Goal: Task Accomplishment & Management: Manage account settings

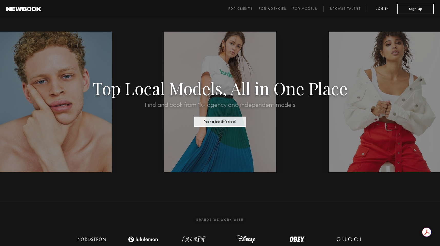
click at [380, 11] on link "Log in" at bounding box center [382, 9] width 30 height 6
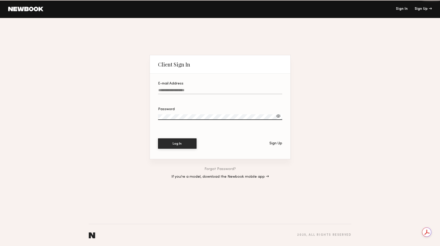
type input "**********"
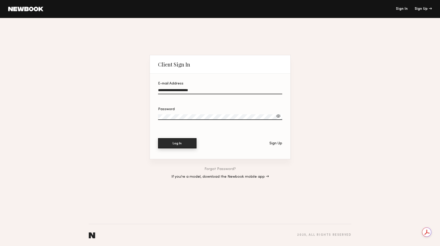
click at [173, 142] on button "Log In" at bounding box center [177, 143] width 38 height 10
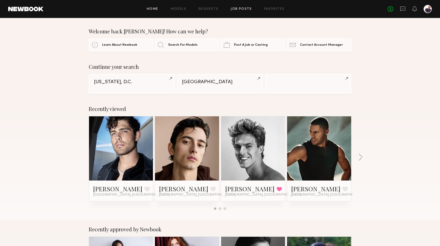
click at [247, 7] on link "Job Posts" at bounding box center [241, 8] width 21 height 3
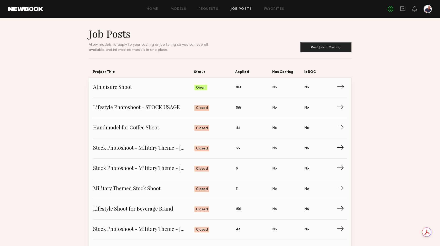
click at [226, 91] on span "Status: Open" at bounding box center [214, 88] width 41 height 8
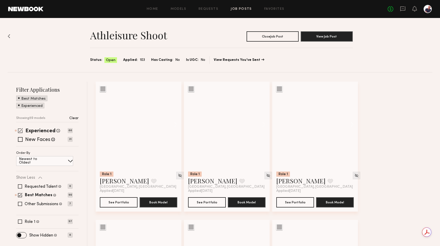
click at [19, 131] on span at bounding box center [20, 130] width 5 height 5
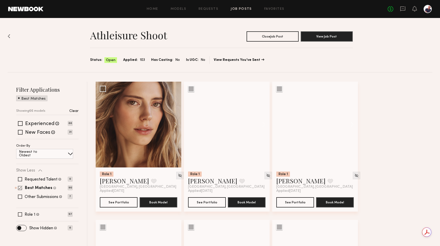
click at [20, 188] on span at bounding box center [20, 187] width 4 height 4
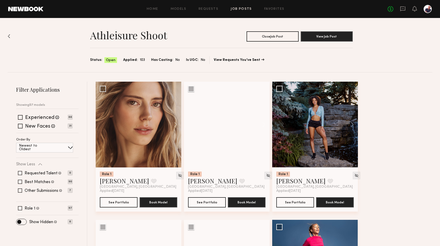
click at [68, 147] on span at bounding box center [70, 147] width 5 height 5
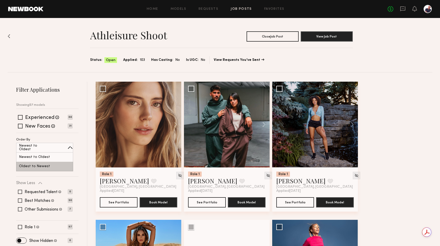
click at [57, 164] on div "Oldest to Newest" at bounding box center [44, 166] width 57 height 9
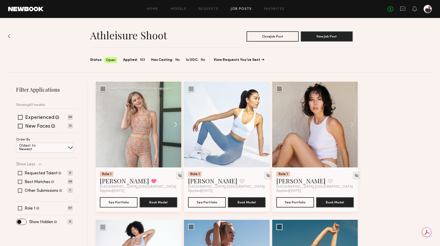
click at [176, 124] on button at bounding box center [173, 125] width 16 height 86
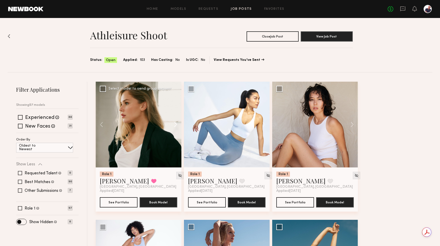
click at [176, 124] on button at bounding box center [173, 125] width 16 height 86
click at [175, 123] on button at bounding box center [173, 125] width 16 height 86
click at [102, 125] on button at bounding box center [104, 125] width 16 height 86
click at [101, 125] on button at bounding box center [104, 125] width 16 height 86
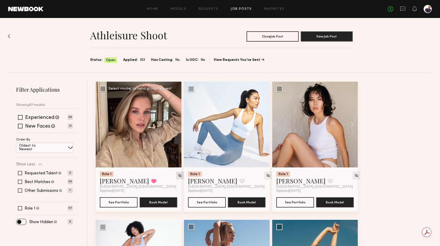
click at [178, 174] on img at bounding box center [180, 175] width 4 height 4
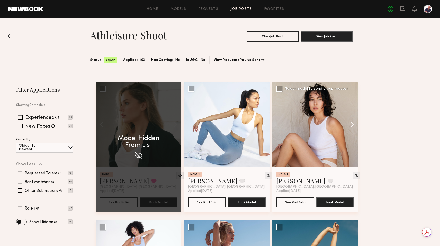
click at [351, 124] on button at bounding box center [349, 125] width 16 height 86
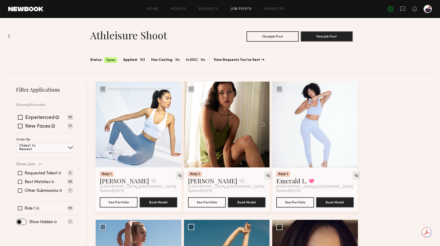
click at [177, 124] on button at bounding box center [173, 125] width 16 height 86
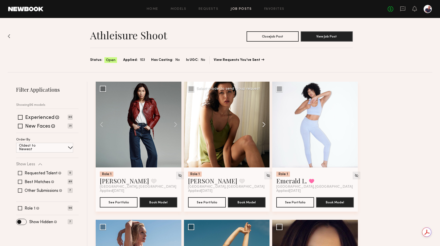
click at [263, 123] on button at bounding box center [261, 125] width 16 height 86
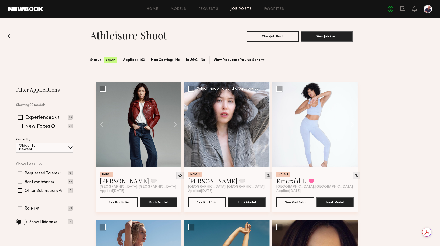
click at [266, 175] on img at bounding box center [268, 175] width 4 height 4
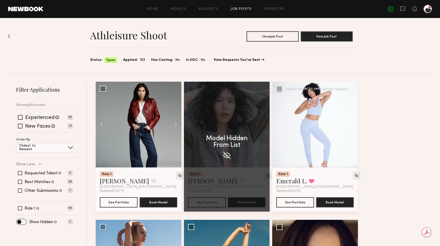
click at [352, 123] on button at bounding box center [349, 125] width 16 height 86
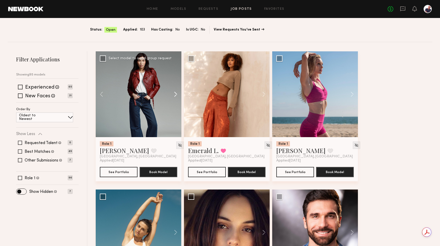
scroll to position [26, 0]
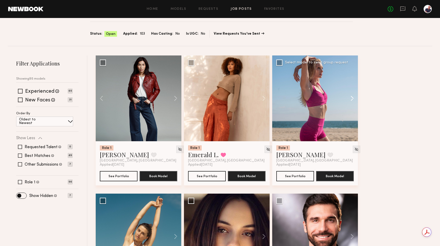
click at [352, 98] on button at bounding box center [349, 98] width 16 height 86
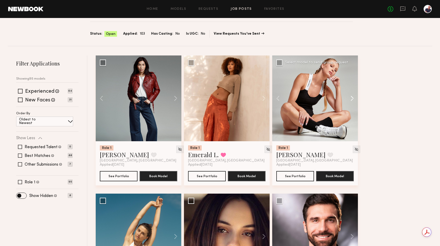
click at [353, 98] on button at bounding box center [349, 98] width 16 height 86
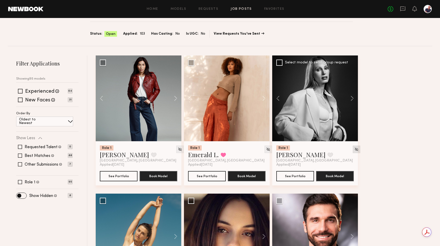
click at [354, 150] on img at bounding box center [356, 149] width 4 height 4
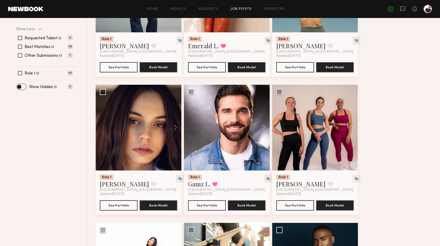
scroll to position [132, 0]
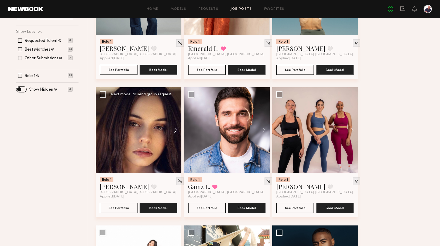
click at [177, 129] on button at bounding box center [173, 130] width 16 height 86
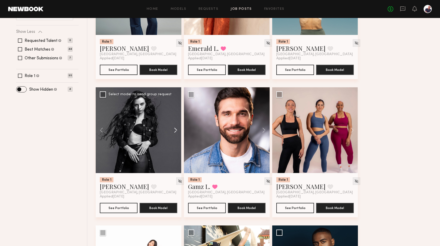
click at [177, 129] on button at bounding box center [173, 130] width 16 height 86
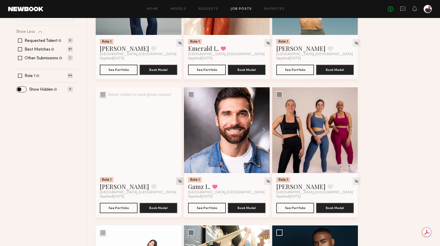
click at [178, 183] on img at bounding box center [180, 181] width 4 height 4
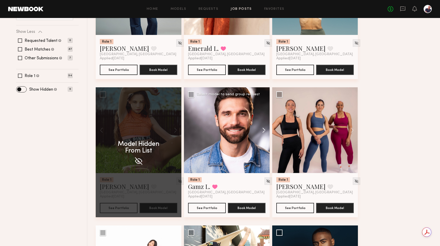
click at [265, 131] on button at bounding box center [261, 130] width 16 height 86
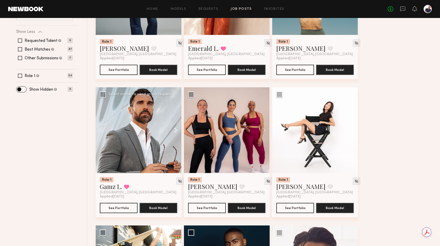
click at [174, 129] on button at bounding box center [173, 130] width 16 height 86
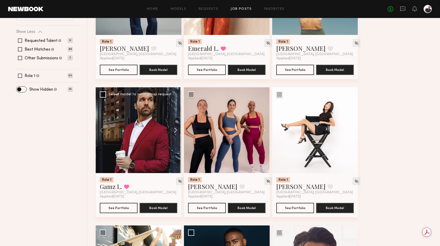
click at [174, 129] on button at bounding box center [173, 130] width 16 height 86
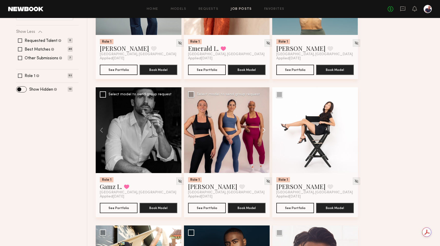
click at [262, 131] on button at bounding box center [261, 130] width 16 height 86
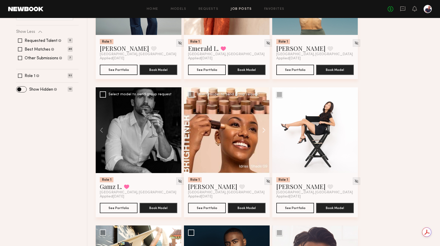
click at [262, 131] on button at bounding box center [261, 130] width 16 height 86
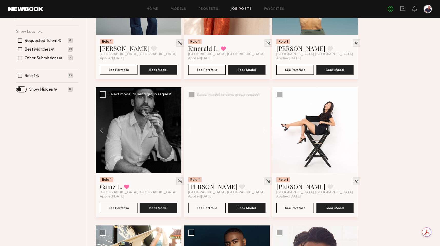
click at [262, 131] on button at bounding box center [261, 130] width 16 height 86
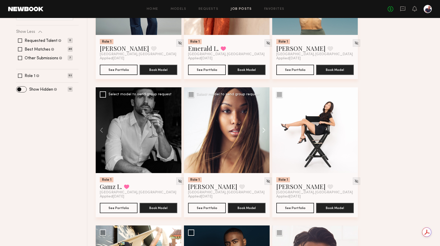
click at [262, 131] on button at bounding box center [261, 130] width 16 height 86
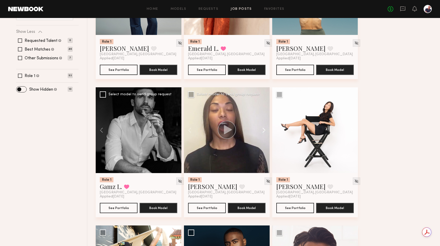
click at [262, 131] on button at bounding box center [261, 130] width 16 height 86
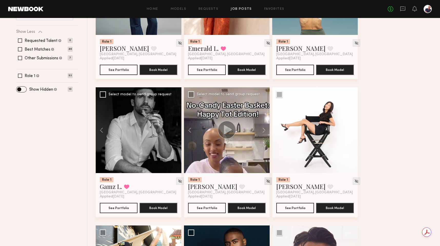
click at [266, 182] on img at bounding box center [268, 181] width 4 height 4
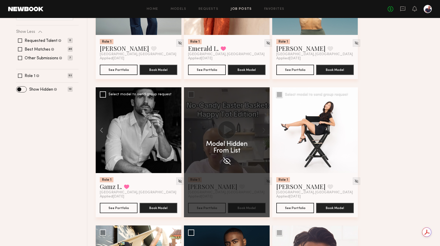
click at [350, 129] on button at bounding box center [349, 130] width 16 height 86
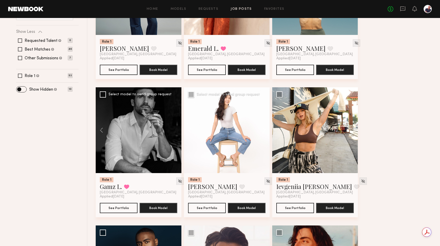
click at [264, 130] on button at bounding box center [261, 130] width 16 height 86
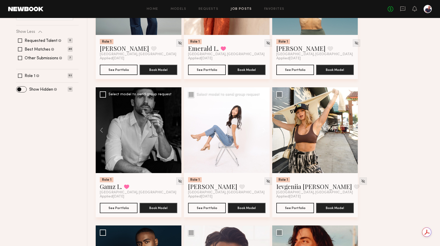
click at [264, 130] on button at bounding box center [261, 130] width 16 height 86
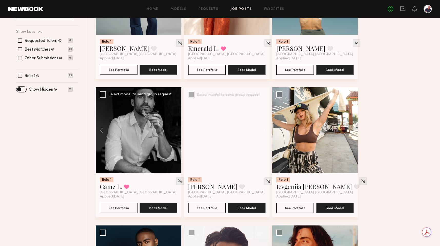
click at [264, 130] on button at bounding box center [261, 130] width 16 height 86
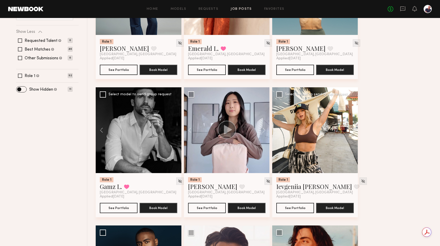
click at [353, 128] on button at bounding box center [349, 130] width 16 height 86
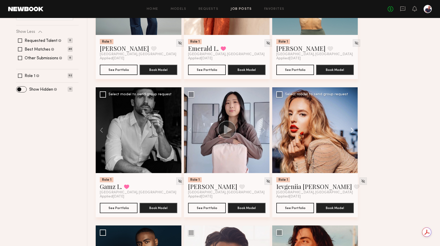
click at [353, 128] on button at bounding box center [349, 130] width 16 height 86
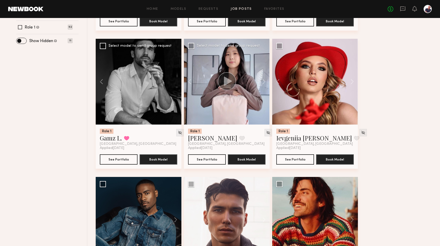
scroll to position [247, 0]
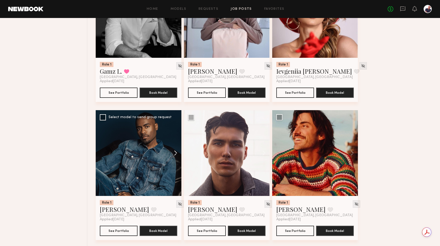
click at [176, 152] on button at bounding box center [173, 153] width 16 height 86
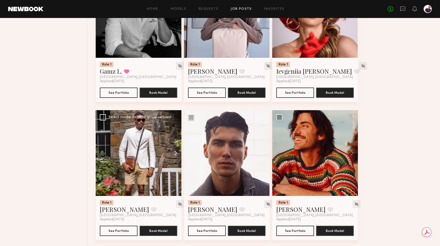
click at [176, 152] on button at bounding box center [173, 153] width 16 height 86
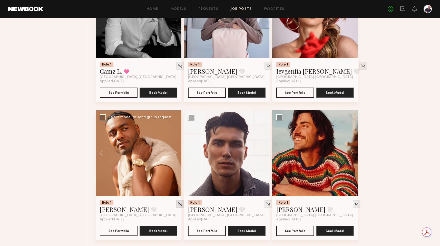
click at [178, 205] on img at bounding box center [180, 204] width 4 height 4
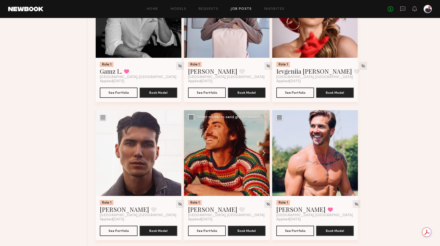
click at [263, 154] on button at bounding box center [261, 153] width 16 height 86
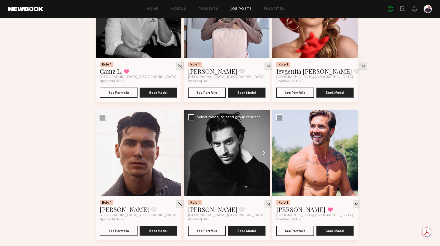
click at [263, 154] on button at bounding box center [261, 153] width 16 height 86
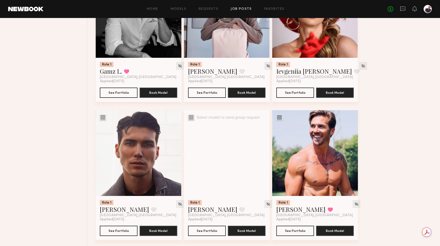
click at [263, 154] on button at bounding box center [261, 153] width 16 height 86
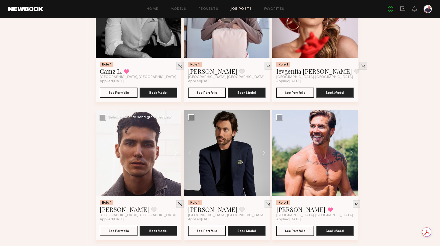
click at [177, 154] on button at bounding box center [173, 153] width 16 height 86
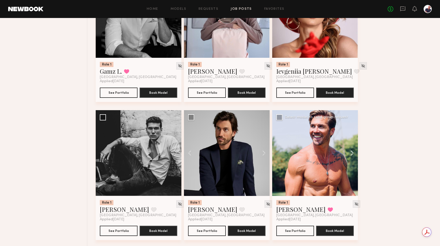
click at [353, 153] on button at bounding box center [349, 153] width 16 height 86
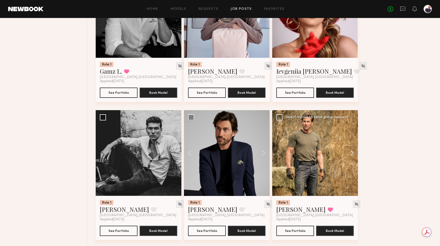
click at [353, 153] on button at bounding box center [349, 153] width 16 height 86
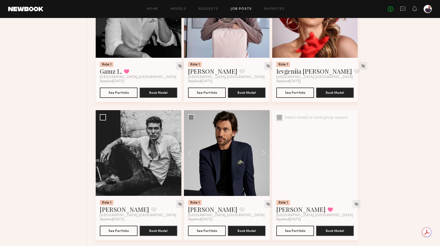
click at [353, 153] on button at bounding box center [349, 153] width 16 height 86
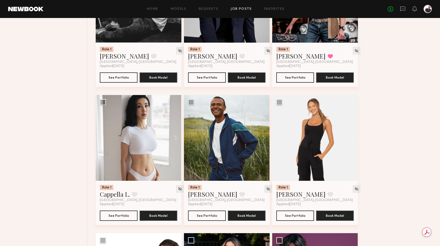
scroll to position [403, 0]
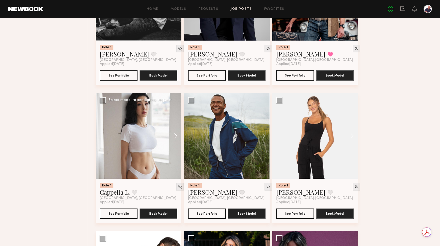
click at [175, 136] on button at bounding box center [173, 136] width 16 height 86
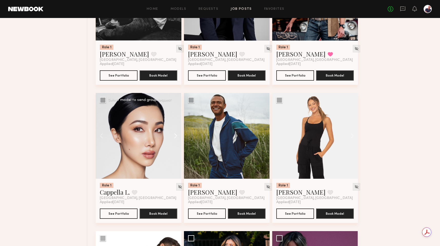
click at [175, 136] on button at bounding box center [173, 136] width 16 height 86
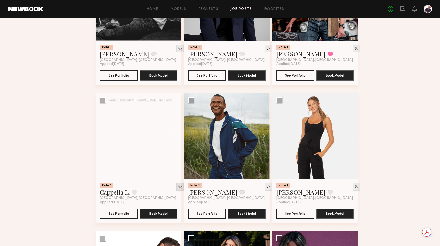
click at [178, 189] on img at bounding box center [180, 186] width 4 height 4
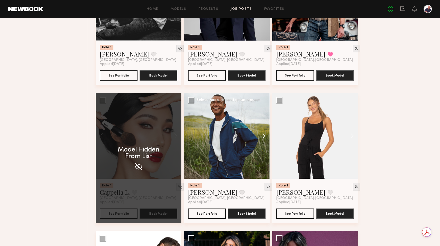
click at [265, 137] on button at bounding box center [261, 136] width 16 height 86
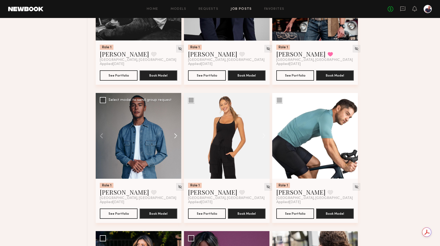
click at [265, 137] on button at bounding box center [261, 136] width 16 height 86
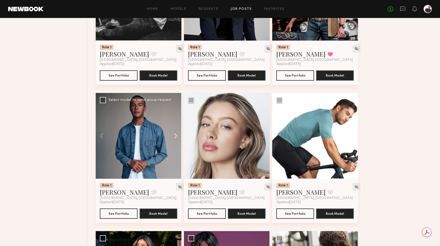
click at [265, 137] on button at bounding box center [261, 136] width 16 height 86
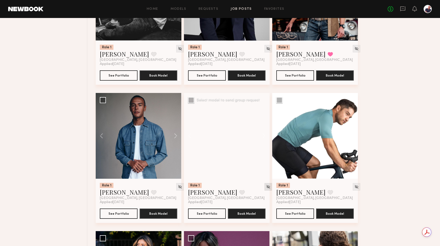
click at [266, 187] on img at bounding box center [268, 186] width 4 height 4
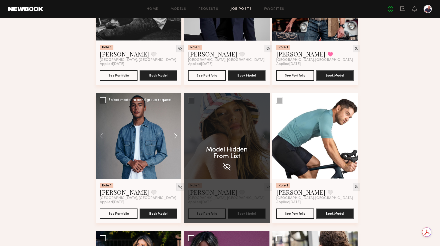
click at [175, 139] on button at bounding box center [173, 136] width 16 height 86
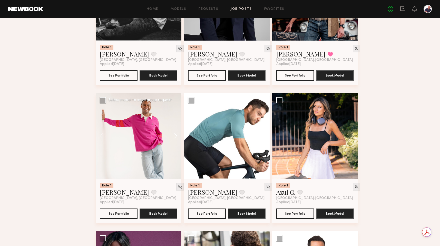
click at [175, 139] on button at bounding box center [173, 136] width 16 height 86
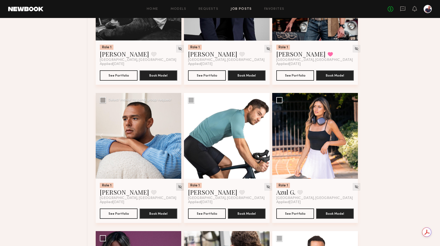
click at [178, 187] on img at bounding box center [180, 186] width 4 height 4
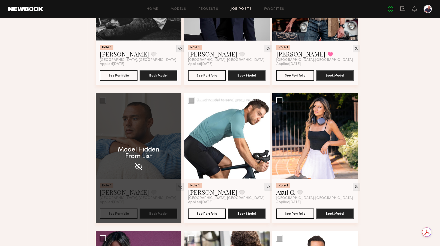
click at [264, 139] on button at bounding box center [261, 136] width 16 height 86
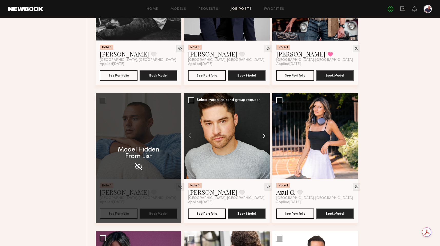
click at [264, 139] on button at bounding box center [261, 136] width 16 height 86
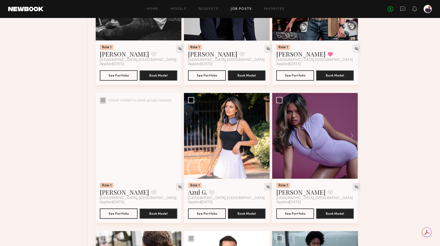
click at [174, 136] on button at bounding box center [173, 136] width 16 height 86
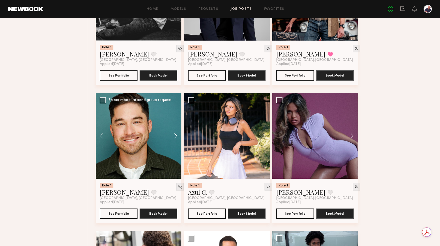
click at [174, 136] on button at bounding box center [173, 136] width 16 height 86
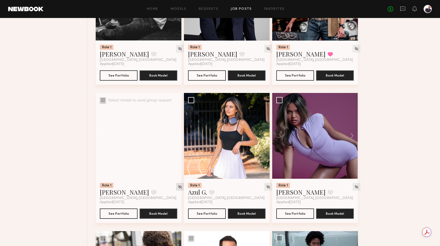
click at [176, 186] on div at bounding box center [179, 186] width 7 height 7
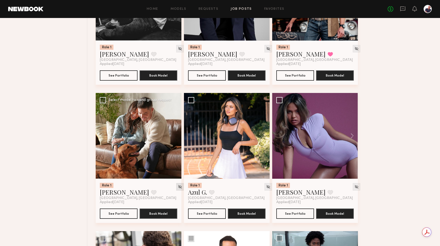
click at [178, 189] on img at bounding box center [180, 186] width 4 height 4
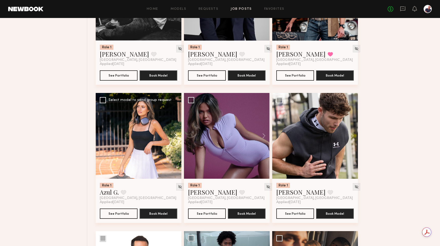
click at [174, 135] on button at bounding box center [173, 136] width 16 height 86
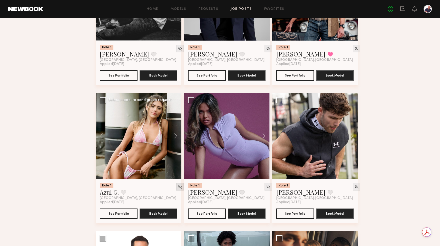
click at [178, 187] on img at bounding box center [180, 186] width 4 height 4
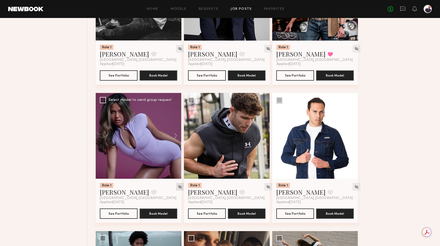
click at [178, 189] on img at bounding box center [180, 186] width 4 height 4
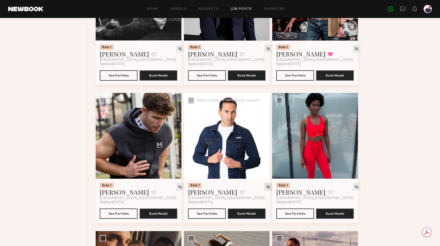
click at [266, 188] on img at bounding box center [268, 186] width 4 height 4
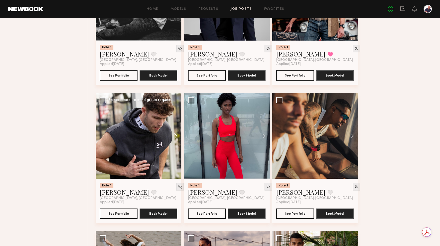
click at [174, 139] on button at bounding box center [173, 136] width 16 height 86
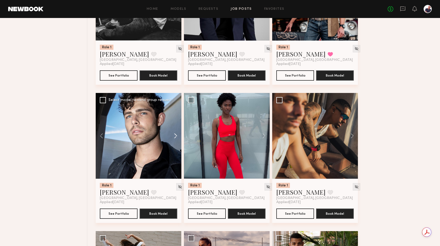
click at [174, 139] on button at bounding box center [173, 136] width 16 height 86
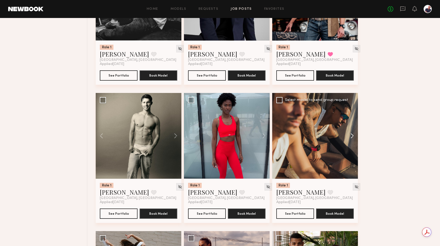
click at [353, 138] on button at bounding box center [349, 136] width 16 height 86
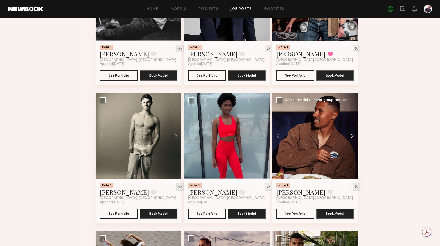
click at [353, 138] on button at bounding box center [349, 136] width 16 height 86
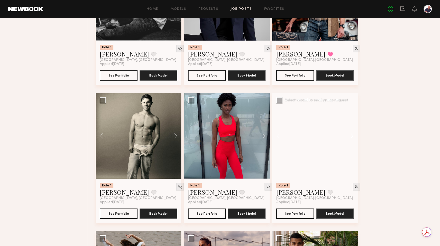
click at [353, 138] on button at bounding box center [349, 136] width 16 height 86
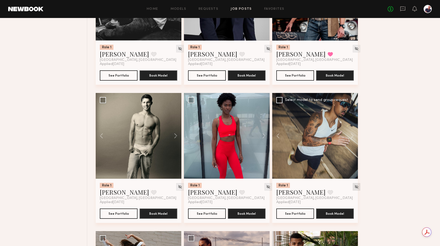
click at [354, 188] on img at bounding box center [356, 186] width 4 height 4
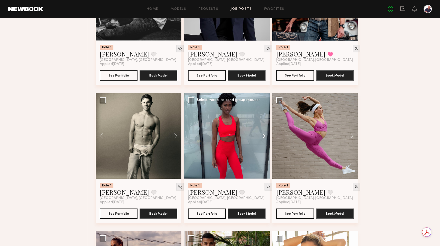
click at [264, 137] on button at bounding box center [261, 136] width 16 height 86
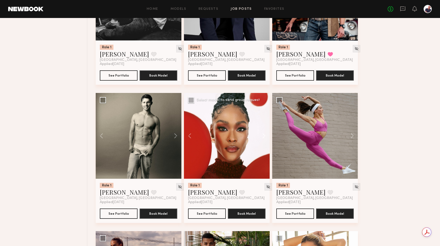
click at [264, 137] on button at bounding box center [261, 136] width 16 height 86
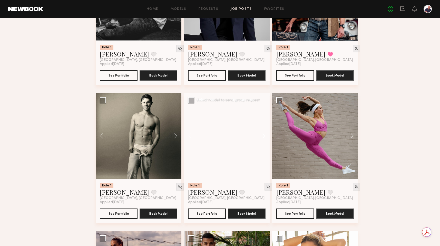
click at [264, 137] on button at bounding box center [261, 136] width 16 height 86
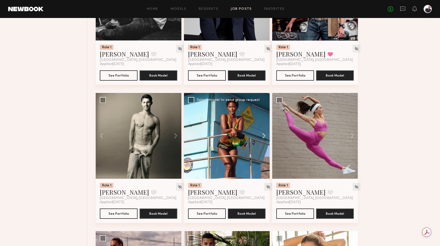
click at [264, 137] on button at bounding box center [261, 136] width 16 height 86
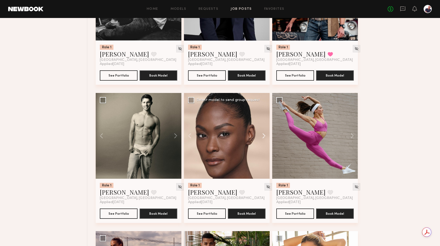
click at [264, 137] on button at bounding box center [261, 136] width 16 height 86
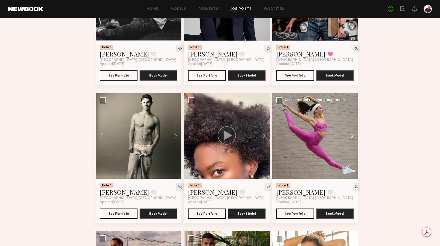
click at [351, 137] on button at bounding box center [349, 136] width 16 height 86
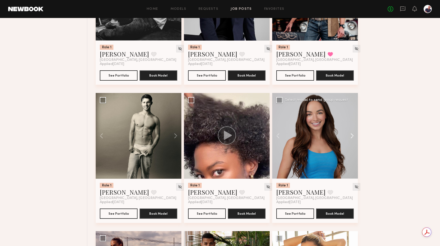
click at [351, 137] on button at bounding box center [349, 136] width 16 height 86
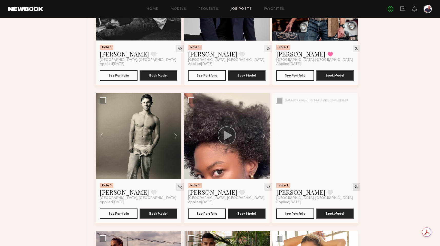
click at [354, 189] on img at bounding box center [356, 186] width 4 height 4
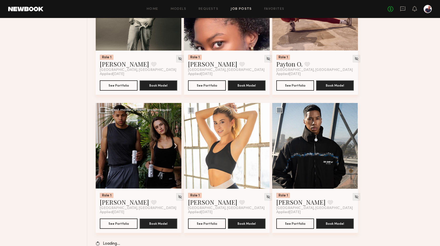
scroll to position [535, 0]
click at [175, 145] on button at bounding box center [173, 145] width 16 height 86
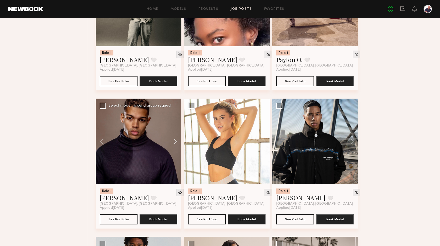
click at [175, 145] on button at bounding box center [173, 141] width 16 height 86
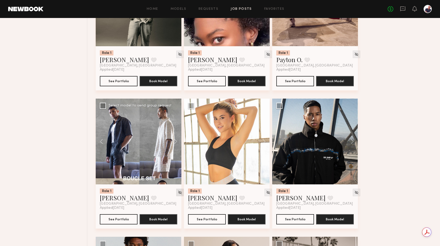
click at [178, 194] on img at bounding box center [180, 192] width 4 height 4
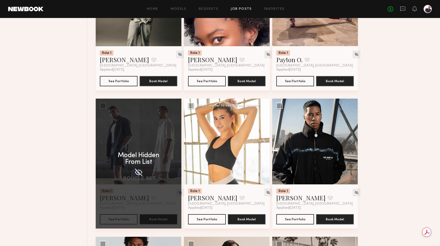
click at [264, 146] on button at bounding box center [261, 141] width 16 height 86
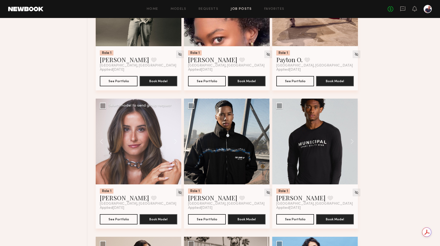
click at [178, 194] on img at bounding box center [180, 192] width 4 height 4
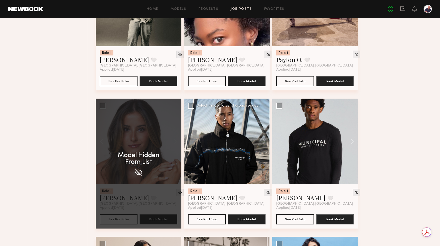
click at [264, 144] on button at bounding box center [261, 141] width 16 height 86
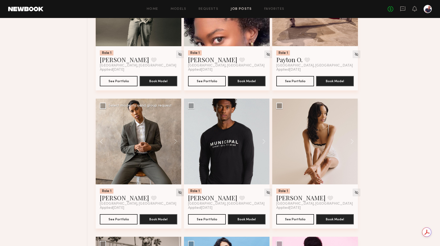
click at [178, 193] on img at bounding box center [180, 192] width 4 height 4
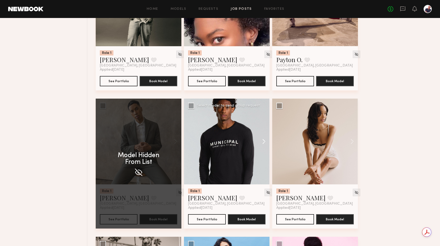
click at [263, 142] on button at bounding box center [261, 141] width 16 height 86
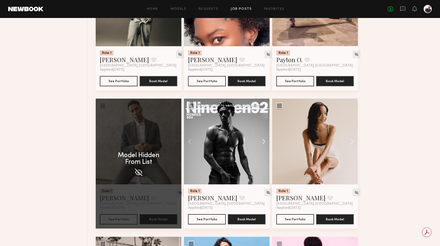
click at [263, 142] on button at bounding box center [261, 141] width 16 height 86
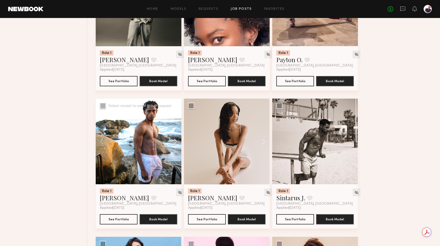
click at [263, 142] on button at bounding box center [261, 141] width 16 height 86
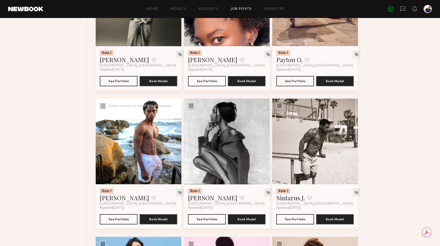
click at [263, 142] on button at bounding box center [261, 141] width 16 height 86
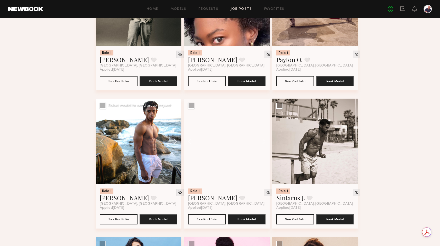
click at [263, 142] on button at bounding box center [261, 141] width 16 height 86
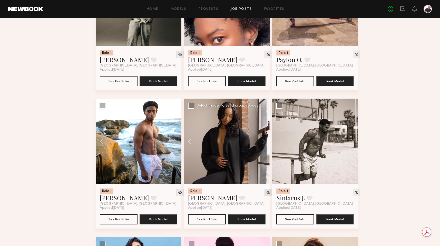
click at [264, 192] on div at bounding box center [267, 191] width 7 height 7
click at [266, 194] on img at bounding box center [268, 192] width 4 height 4
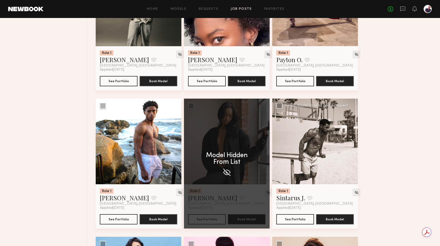
click at [350, 144] on button at bounding box center [349, 141] width 16 height 86
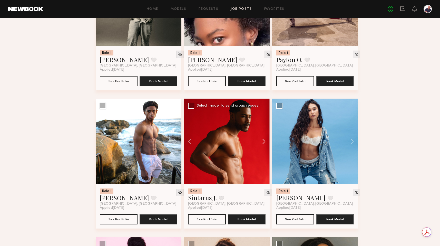
click at [265, 145] on button at bounding box center [261, 141] width 16 height 86
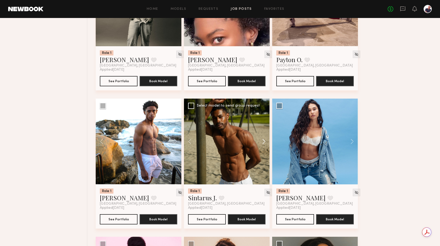
click at [265, 145] on button at bounding box center [261, 141] width 16 height 86
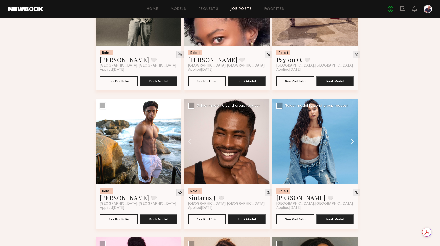
click at [351, 143] on button at bounding box center [349, 141] width 16 height 86
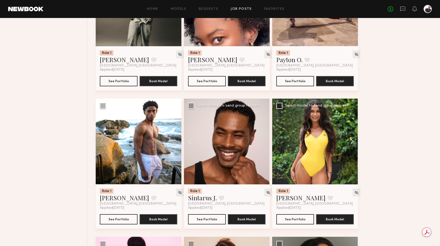
click at [351, 143] on button at bounding box center [349, 141] width 16 height 86
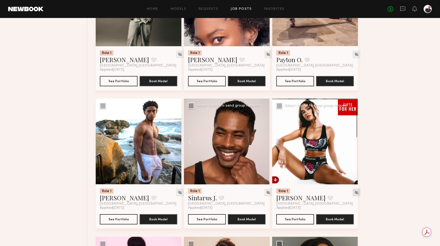
click at [354, 194] on img at bounding box center [356, 192] width 4 height 4
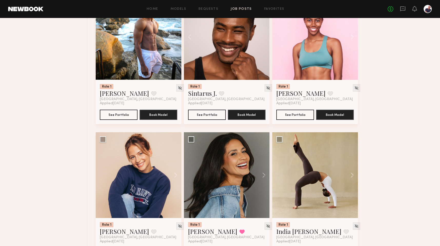
scroll to position [637, 0]
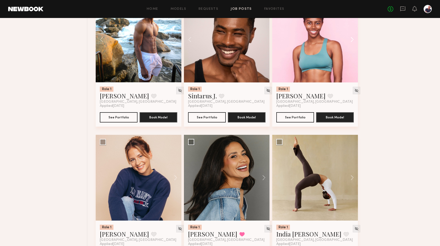
click at [351, 44] on button at bounding box center [349, 40] width 16 height 86
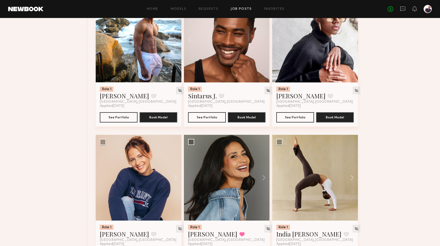
click at [351, 44] on button at bounding box center [349, 40] width 16 height 86
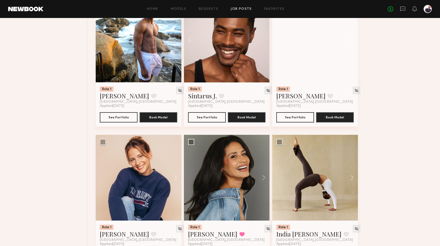
click at [351, 44] on button at bounding box center [349, 40] width 16 height 86
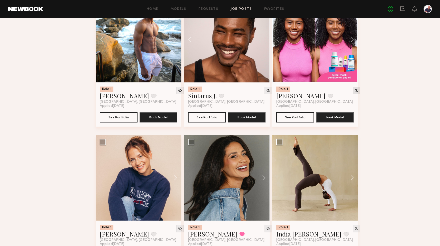
click at [354, 93] on img at bounding box center [356, 90] width 4 height 4
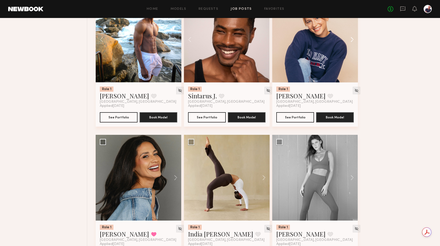
click at [175, 180] on button at bounding box center [173, 178] width 16 height 86
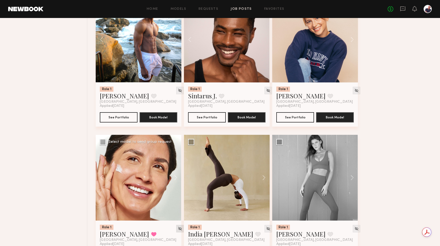
click at [178, 231] on img at bounding box center [180, 228] width 4 height 4
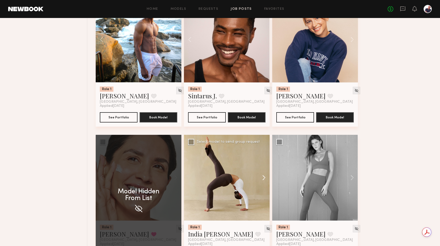
click at [263, 180] on button at bounding box center [261, 178] width 16 height 86
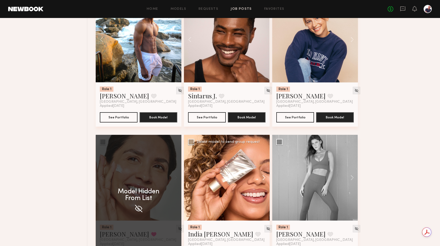
click at [341, 180] on button at bounding box center [349, 178] width 16 height 86
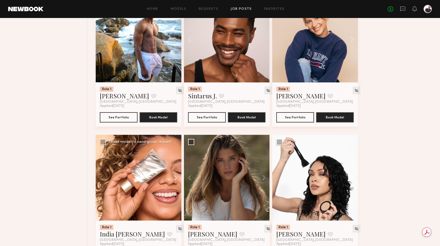
click at [263, 180] on button at bounding box center [261, 178] width 16 height 86
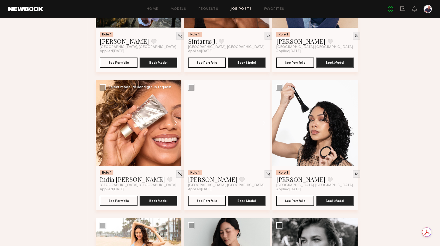
scroll to position [699, 0]
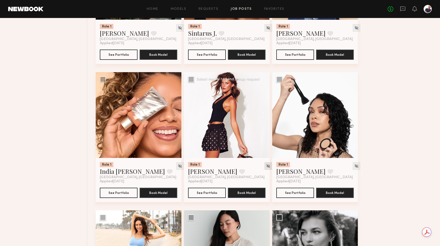
click at [266, 168] on img at bounding box center [268, 166] width 4 height 4
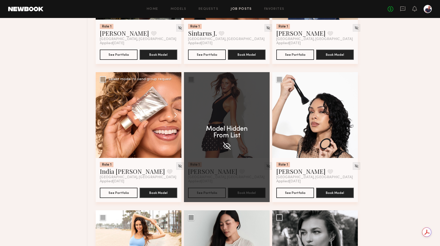
click at [176, 117] on button at bounding box center [173, 115] width 16 height 86
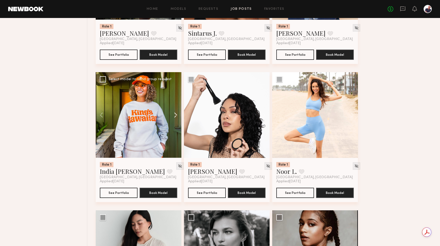
click at [175, 118] on button at bounding box center [173, 115] width 16 height 86
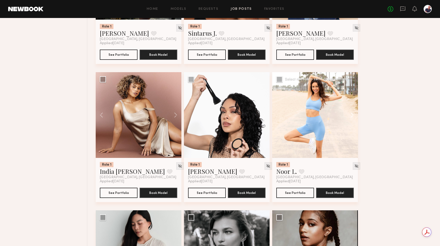
click at [352, 117] on button at bounding box center [349, 115] width 16 height 86
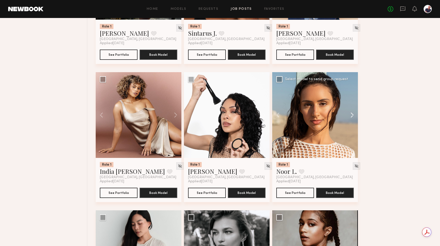
click at [352, 117] on button at bounding box center [349, 115] width 16 height 86
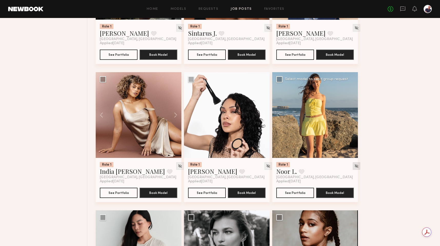
click at [354, 168] on img at bounding box center [356, 166] width 4 height 4
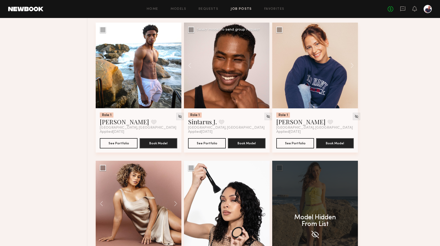
scroll to position [579, 0]
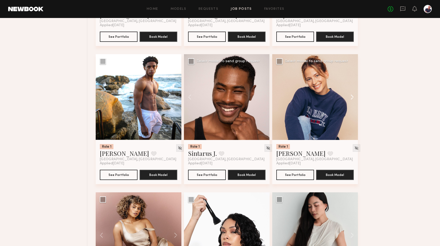
click at [349, 98] on button at bounding box center [349, 97] width 16 height 86
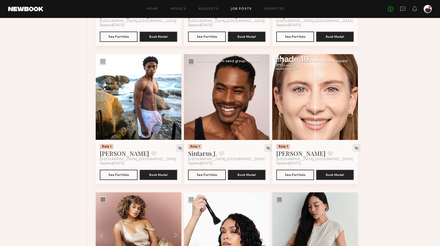
click at [349, 98] on button at bounding box center [349, 97] width 16 height 86
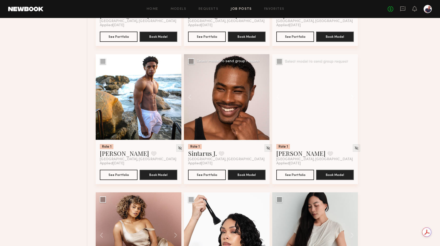
click at [351, 101] on button at bounding box center [349, 97] width 16 height 86
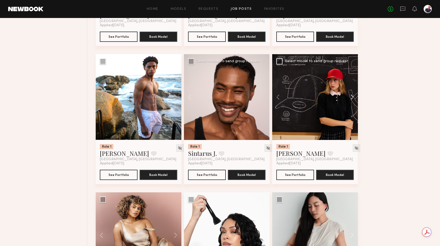
click at [351, 101] on button at bounding box center [349, 97] width 16 height 86
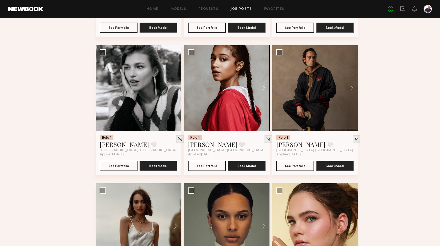
scroll to position [868, 0]
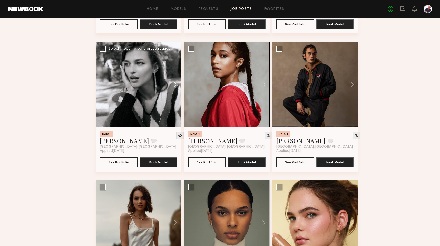
click at [176, 87] on button at bounding box center [173, 85] width 16 height 86
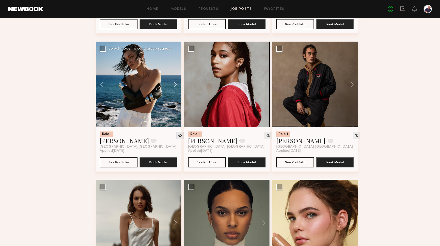
click at [176, 87] on button at bounding box center [173, 85] width 16 height 86
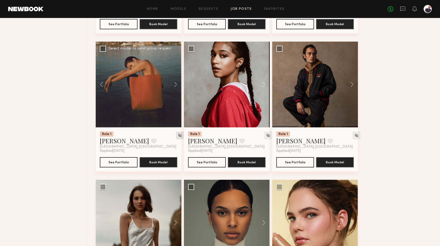
click at [178, 137] on img at bounding box center [180, 135] width 4 height 4
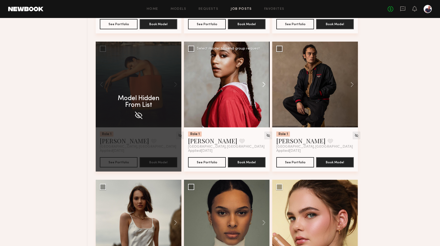
click at [263, 88] on button at bounding box center [261, 85] width 16 height 86
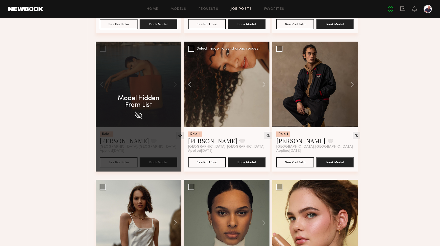
click at [263, 88] on div "Role 1 Amanda L. Favorite Los Angeles, CA Applied 08/31/2025 See Portfolio Book…" at bounding box center [265, 42] width 339 height 1656
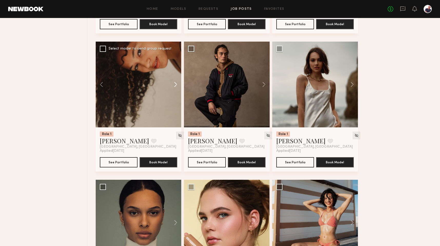
click at [263, 88] on button at bounding box center [261, 85] width 16 height 86
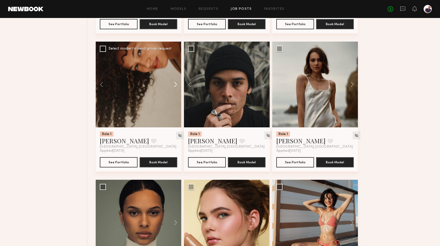
click at [263, 88] on button at bounding box center [261, 85] width 16 height 86
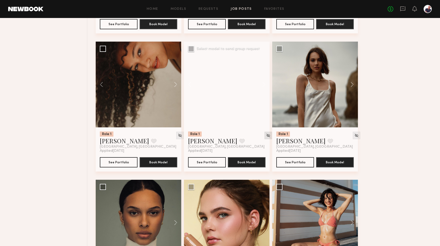
click at [266, 137] on img at bounding box center [268, 135] width 4 height 4
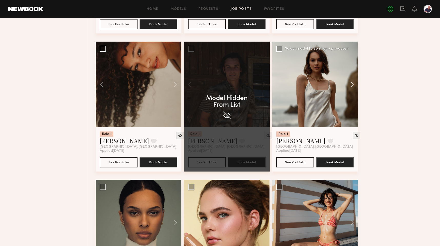
click at [351, 92] on button at bounding box center [349, 85] width 16 height 86
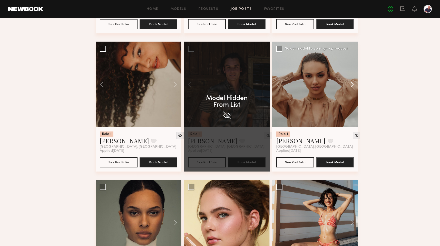
click at [351, 91] on button at bounding box center [349, 85] width 16 height 86
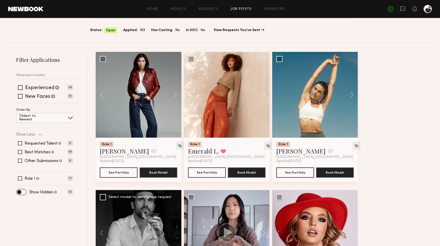
scroll to position [48, 0]
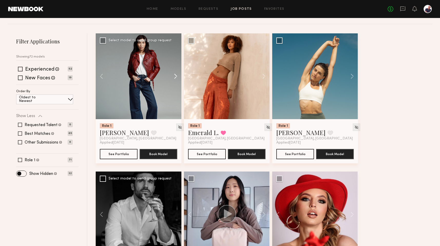
click at [174, 75] on button at bounding box center [173, 76] width 16 height 86
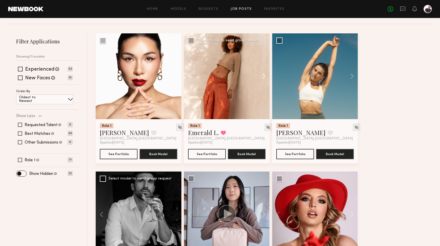
click at [263, 76] on button at bounding box center [261, 76] width 16 height 86
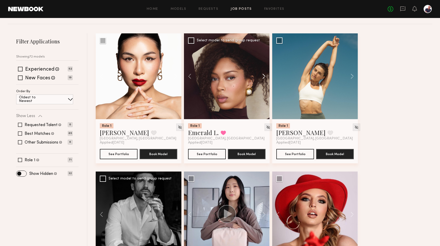
click at [263, 76] on button at bounding box center [261, 76] width 16 height 86
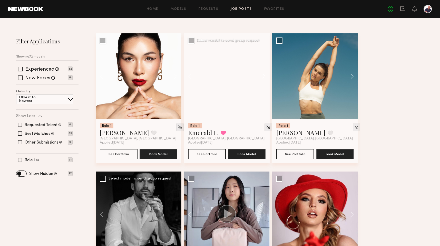
click at [263, 76] on button at bounding box center [261, 76] width 16 height 86
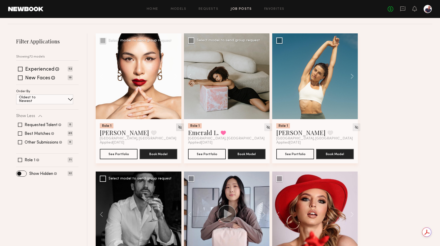
click at [178, 127] on img at bounding box center [180, 127] width 4 height 4
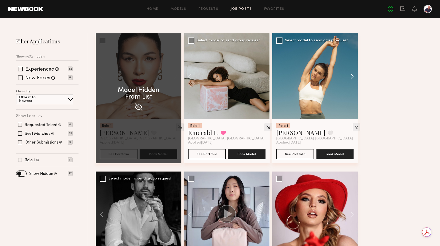
click at [353, 77] on button at bounding box center [349, 76] width 16 height 86
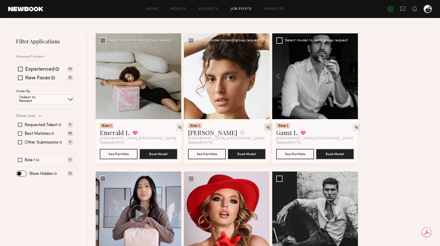
click at [266, 126] on img at bounding box center [268, 127] width 4 height 4
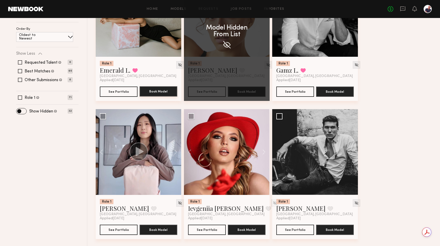
scroll to position [203, 0]
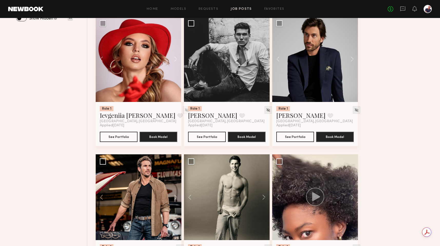
click at [184, 110] on img at bounding box center [186, 110] width 4 height 4
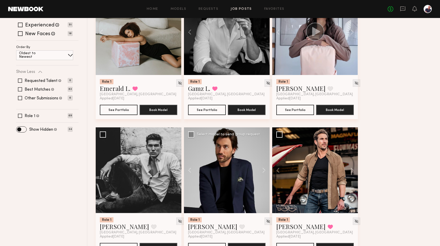
scroll to position [57, 0]
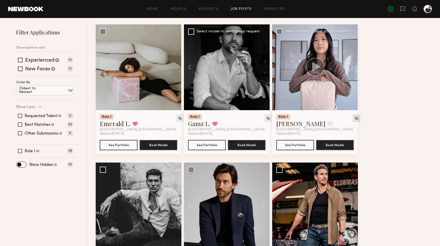
click at [354, 119] on img at bounding box center [356, 118] width 4 height 4
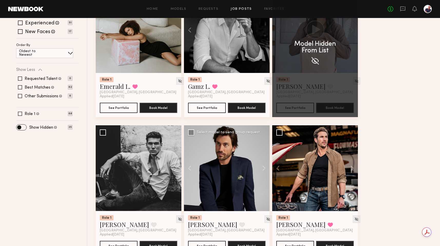
scroll to position [158, 0]
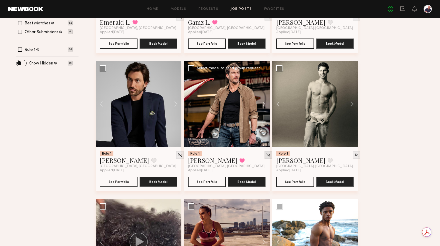
click at [266, 154] on img at bounding box center [268, 155] width 4 height 4
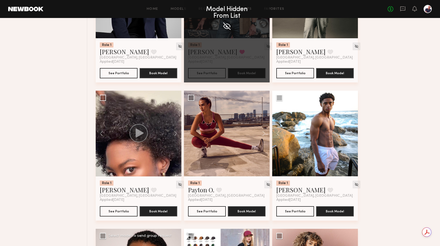
scroll to position [275, 0]
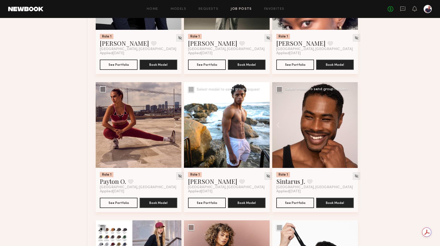
click at [264, 125] on button at bounding box center [261, 125] width 16 height 86
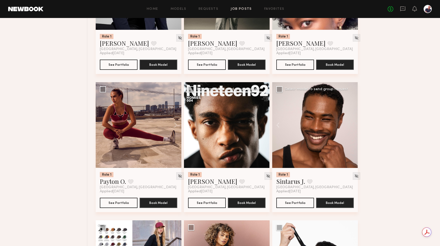
click at [264, 125] on div at bounding box center [227, 125] width 86 height 86
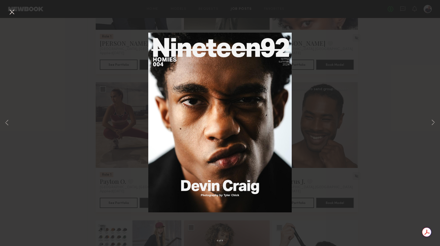
click at [9, 11] on button at bounding box center [12, 12] width 8 height 9
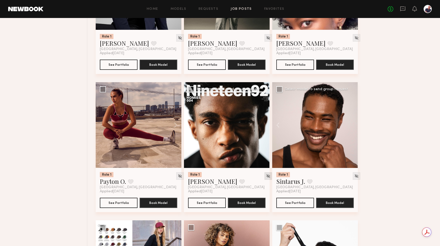
click at [266, 177] on img at bounding box center [268, 176] width 4 height 4
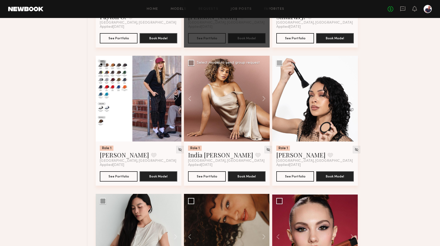
scroll to position [440, 0]
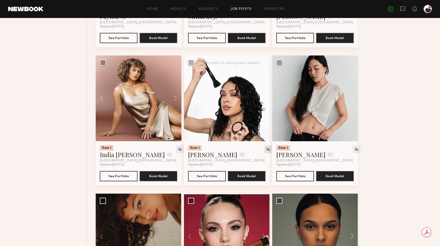
click at [266, 151] on img at bounding box center [268, 149] width 4 height 4
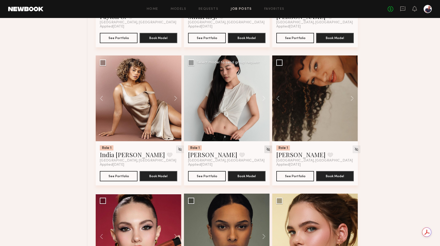
click at [266, 151] on img at bounding box center [268, 149] width 4 height 4
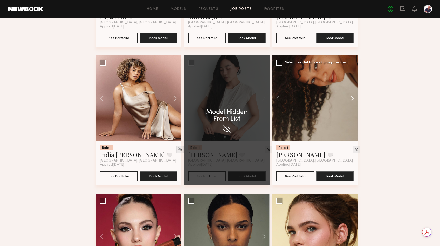
click at [352, 100] on button at bounding box center [349, 98] width 16 height 86
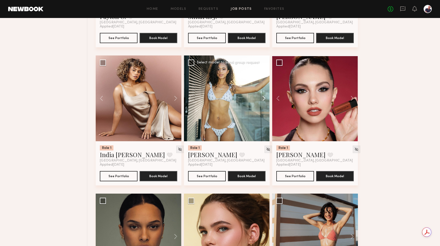
click at [264, 99] on button at bounding box center [261, 98] width 16 height 86
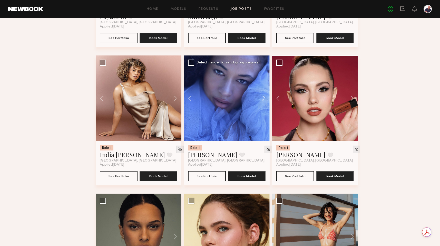
click at [264, 99] on button at bounding box center [261, 98] width 16 height 86
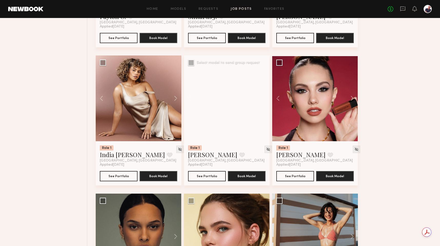
click at [264, 99] on div at bounding box center [227, 98] width 86 height 86
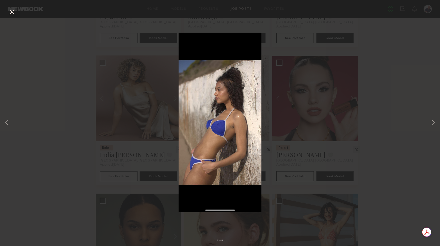
click at [420, 106] on div "5 of 5" at bounding box center [220, 123] width 440 height 246
click at [12, 11] on button at bounding box center [12, 12] width 8 height 9
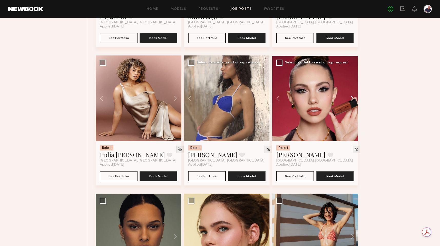
click at [352, 102] on button at bounding box center [349, 98] width 16 height 86
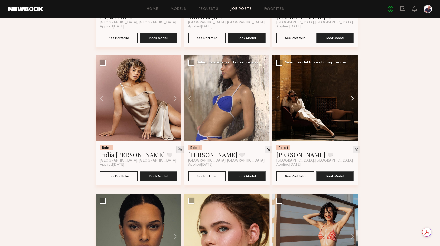
click at [352, 102] on button at bounding box center [349, 98] width 16 height 86
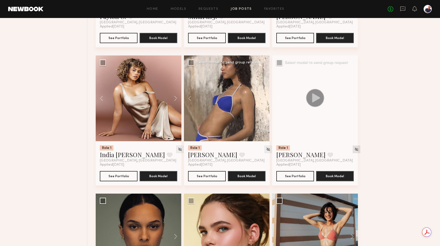
click at [354, 151] on img at bounding box center [356, 149] width 4 height 4
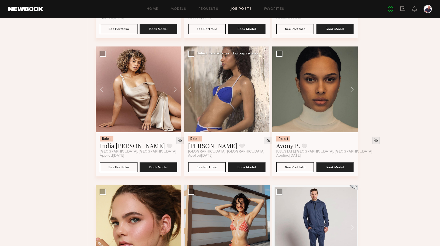
scroll to position [449, 0]
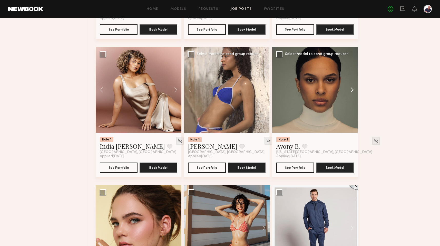
click at [353, 93] on button at bounding box center [349, 90] width 16 height 86
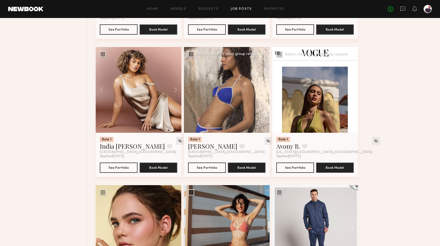
click at [353, 93] on button at bounding box center [349, 90] width 16 height 86
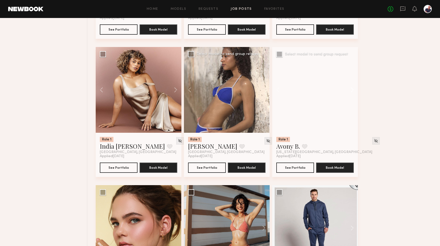
click at [353, 93] on button at bounding box center [349, 90] width 16 height 86
click at [374, 143] on img at bounding box center [376, 140] width 4 height 4
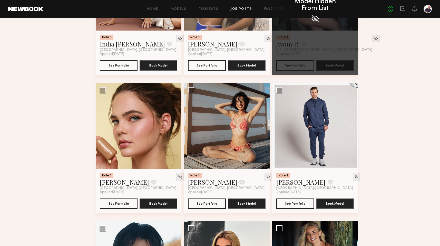
scroll to position [553, 0]
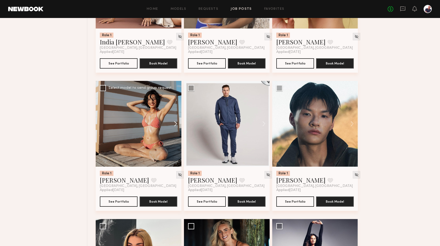
click at [176, 125] on button at bounding box center [173, 124] width 16 height 86
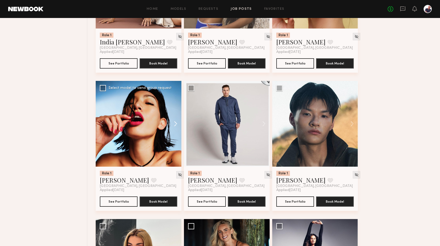
click at [176, 125] on button at bounding box center [173, 124] width 16 height 86
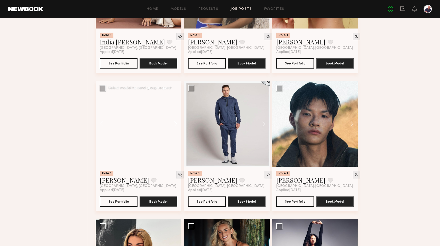
click at [176, 125] on button at bounding box center [173, 124] width 16 height 86
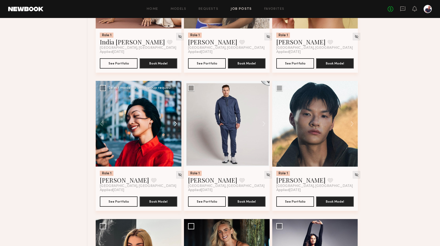
click at [176, 125] on button at bounding box center [173, 124] width 16 height 86
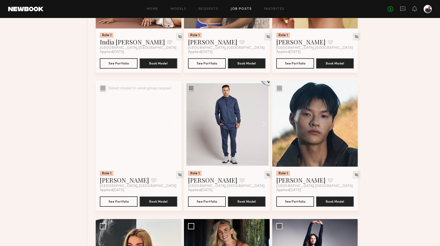
click at [176, 125] on button at bounding box center [173, 124] width 16 height 86
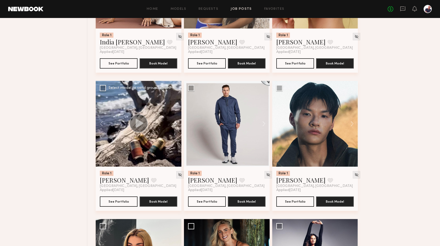
click at [176, 125] on button at bounding box center [173, 124] width 16 height 86
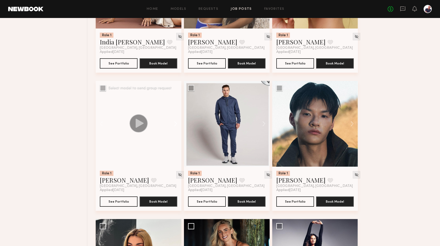
click at [176, 125] on button at bounding box center [173, 124] width 16 height 86
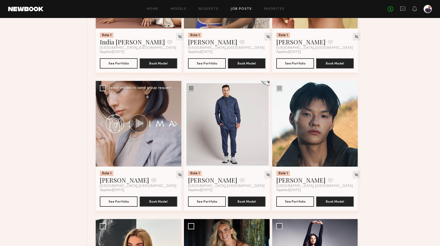
click at [176, 125] on button at bounding box center [173, 124] width 16 height 86
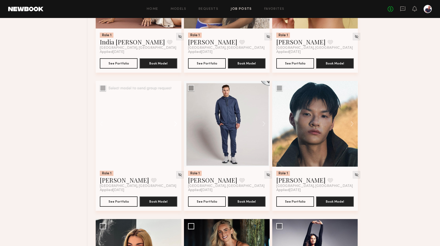
click at [176, 125] on button at bounding box center [173, 124] width 16 height 86
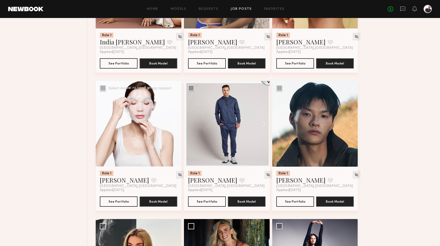
click at [176, 125] on button at bounding box center [173, 124] width 16 height 86
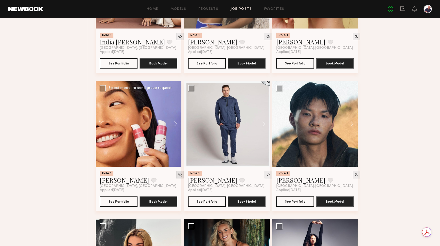
click at [178, 175] on img at bounding box center [180, 174] width 4 height 4
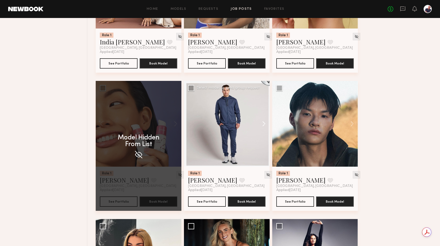
click at [263, 126] on button at bounding box center [261, 124] width 16 height 86
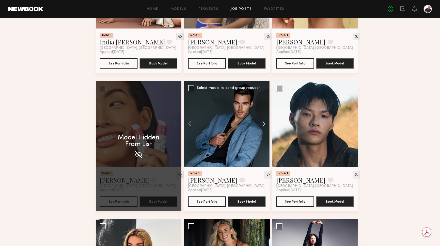
click at [263, 126] on button at bounding box center [261, 124] width 16 height 86
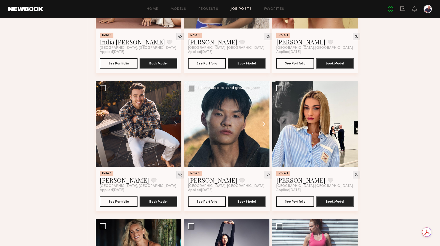
click at [264, 128] on button at bounding box center [261, 124] width 16 height 86
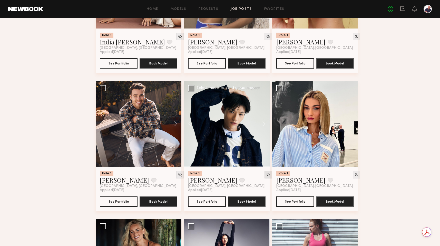
click at [266, 177] on img at bounding box center [268, 174] width 4 height 4
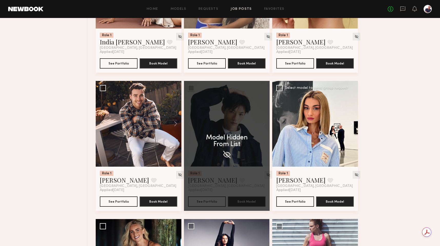
click at [351, 128] on button at bounding box center [349, 124] width 16 height 86
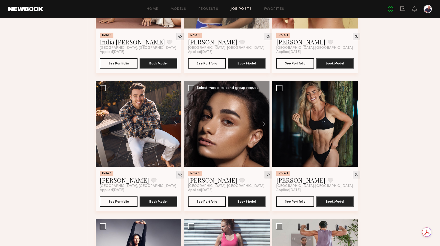
click at [266, 177] on img at bounding box center [268, 174] width 4 height 4
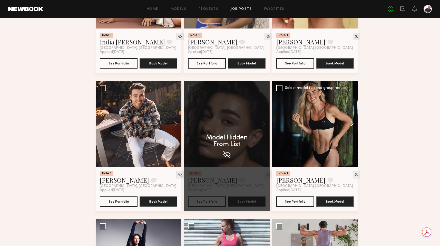
click at [353, 127] on button at bounding box center [349, 124] width 16 height 86
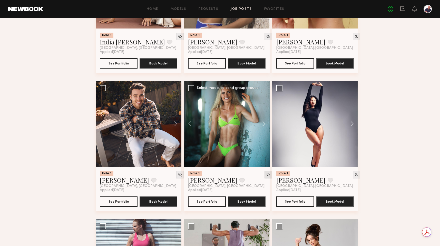
click at [264, 176] on div at bounding box center [267, 174] width 7 height 7
click at [266, 177] on img at bounding box center [268, 174] width 4 height 4
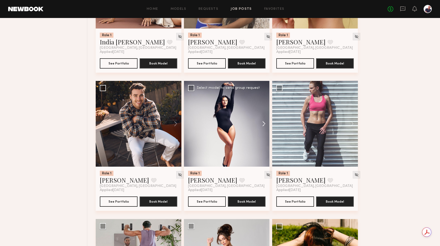
click at [265, 128] on button at bounding box center [261, 124] width 16 height 86
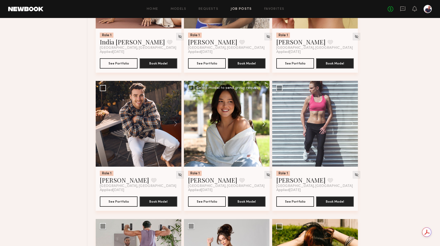
click at [265, 128] on button at bounding box center [261, 124] width 16 height 86
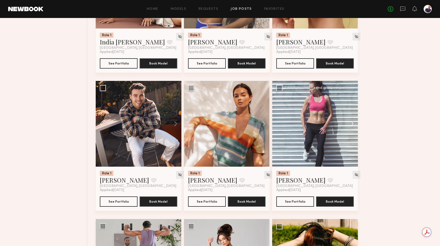
click at [352, 120] on button at bounding box center [349, 124] width 16 height 86
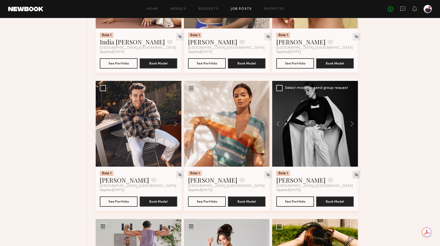
click at [354, 176] on img at bounding box center [356, 174] width 4 height 4
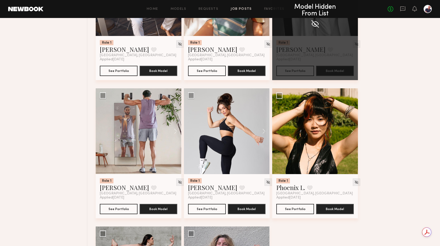
scroll to position [698, 0]
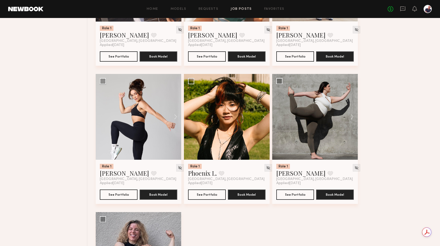
click at [175, 120] on button at bounding box center [173, 117] width 16 height 86
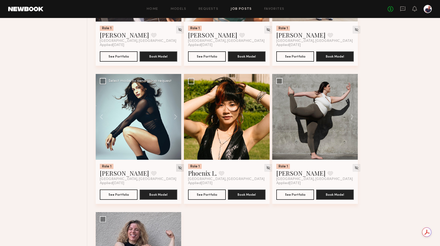
click at [176, 168] on div at bounding box center [179, 167] width 7 height 7
click at [178, 169] on img at bounding box center [180, 167] width 4 height 4
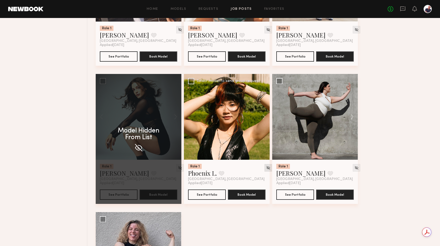
click at [266, 169] on img at bounding box center [268, 167] width 4 height 4
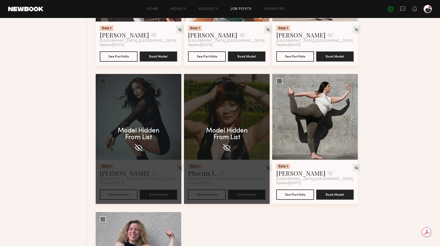
scroll to position [668, 0]
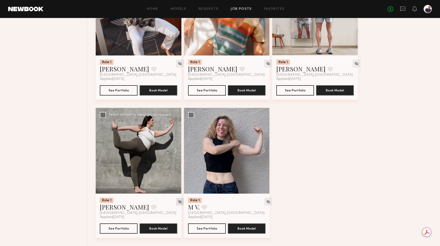
click at [266, 201] on img at bounding box center [268, 201] width 4 height 4
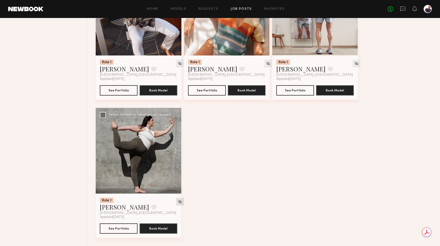
click at [178, 202] on img at bounding box center [180, 201] width 4 height 4
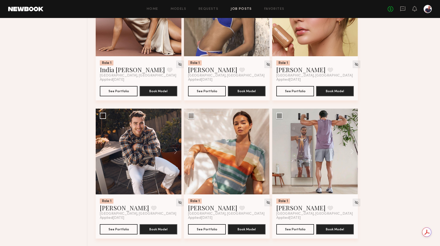
scroll to position [529, 0]
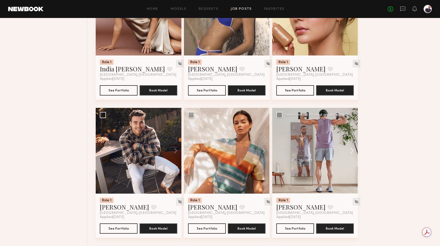
click at [352, 149] on button at bounding box center [349, 151] width 16 height 86
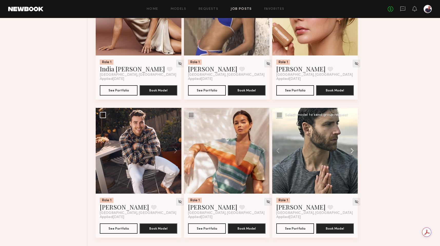
click at [352, 149] on button at bounding box center [349, 151] width 16 height 86
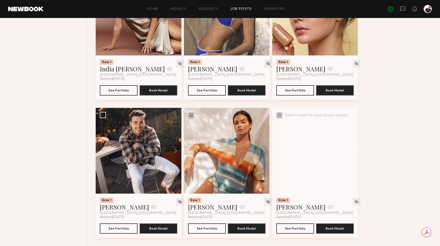
click at [352, 149] on button at bounding box center [349, 151] width 16 height 86
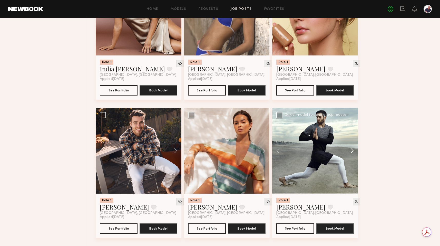
click at [352, 149] on button at bounding box center [349, 151] width 16 height 86
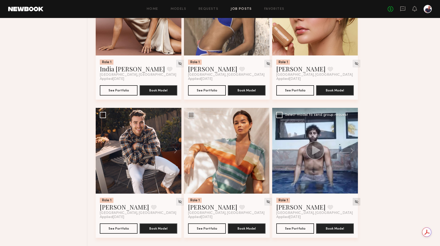
click at [354, 201] on img at bounding box center [356, 201] width 4 height 4
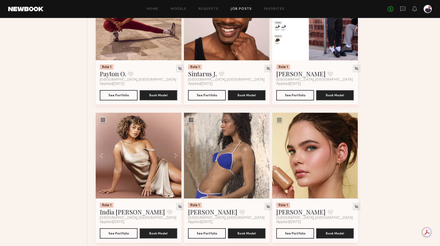
scroll to position [380, 0]
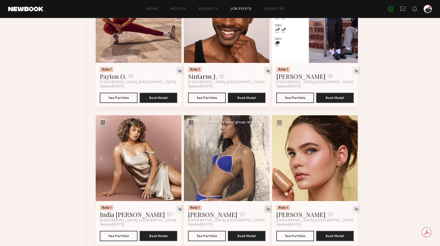
click at [266, 211] on img at bounding box center [268, 209] width 4 height 4
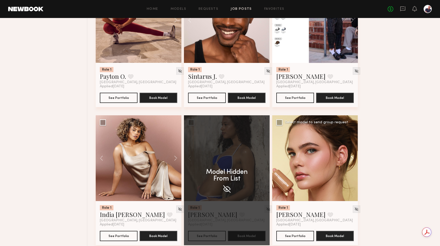
click at [353, 160] on button at bounding box center [349, 158] width 16 height 86
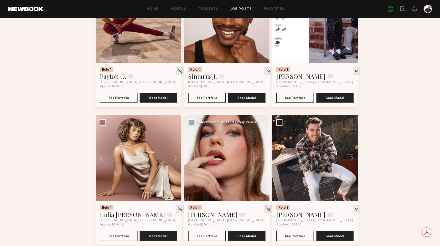
click at [266, 210] on img at bounding box center [268, 209] width 4 height 4
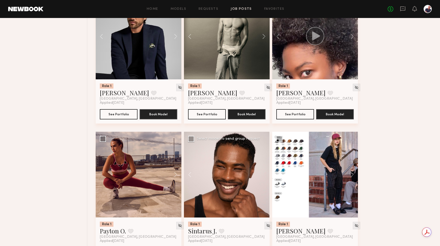
scroll to position [207, 0]
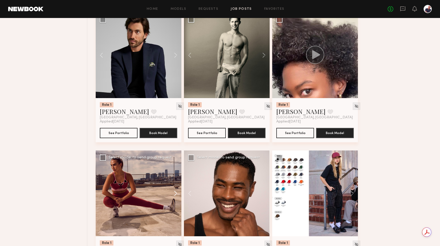
click at [174, 194] on button at bounding box center [173, 193] width 16 height 86
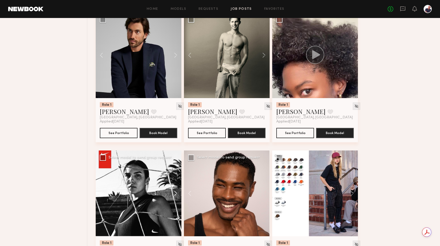
click at [174, 194] on button at bounding box center [173, 193] width 16 height 86
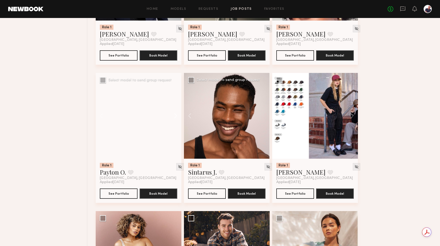
scroll to position [286, 0]
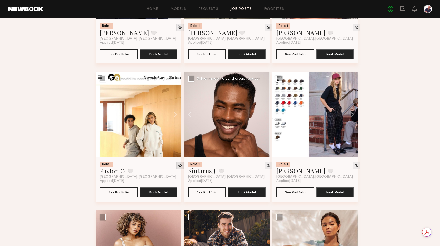
click at [178, 167] on img at bounding box center [180, 165] width 4 height 4
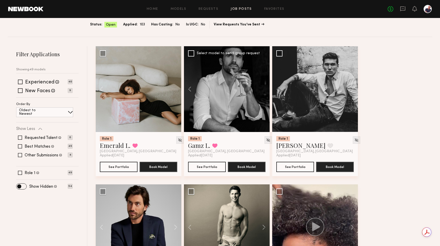
scroll to position [19, 0]
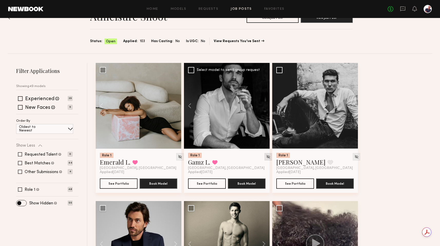
click at [266, 156] on img at bounding box center [268, 156] width 4 height 4
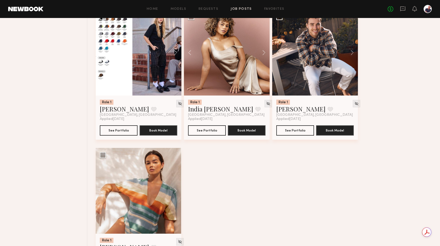
scroll to position [346, 0]
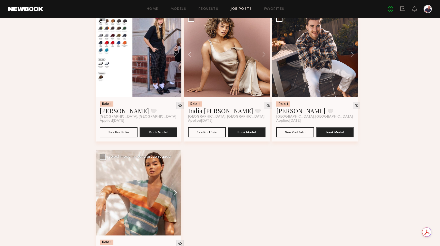
click at [173, 192] on button at bounding box center [173, 193] width 16 height 86
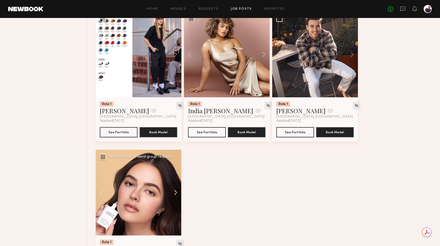
click at [173, 192] on button at bounding box center [173, 193] width 16 height 86
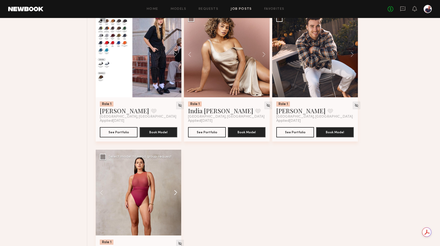
click at [173, 192] on button at bounding box center [173, 193] width 16 height 86
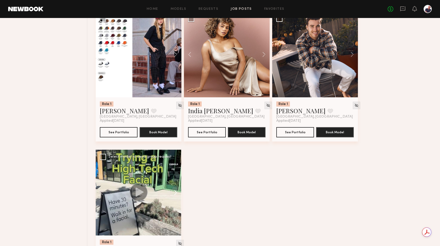
click at [173, 192] on button at bounding box center [173, 193] width 16 height 86
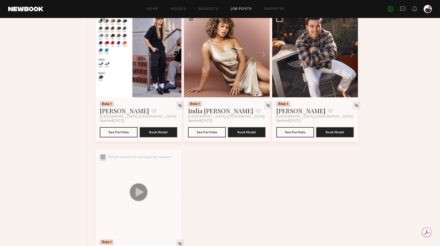
click at [173, 192] on button at bounding box center [173, 193] width 16 height 86
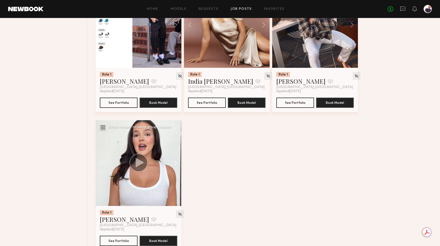
scroll to position [390, 0]
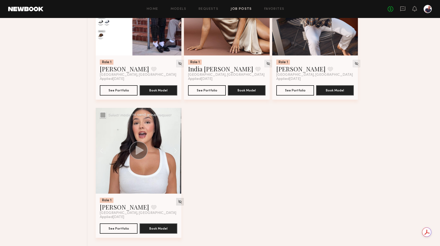
click at [178, 202] on img at bounding box center [180, 201] width 4 height 4
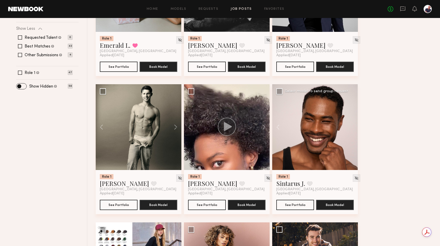
scroll to position [129, 0]
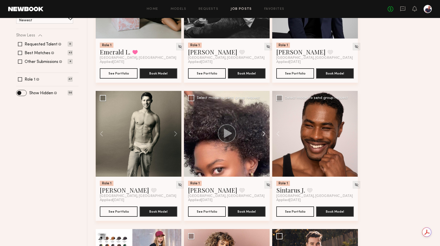
click at [264, 136] on button at bounding box center [261, 134] width 16 height 86
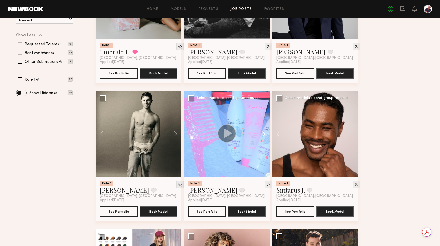
click at [264, 136] on button at bounding box center [261, 134] width 16 height 86
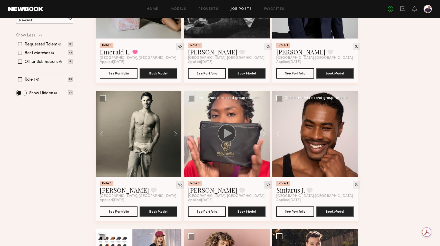
click at [266, 185] on img at bounding box center [268, 184] width 4 height 4
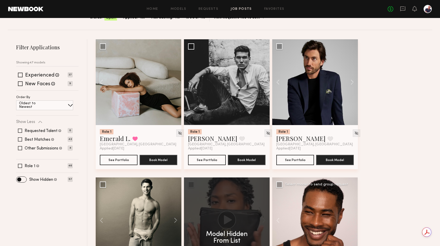
scroll to position [0, 0]
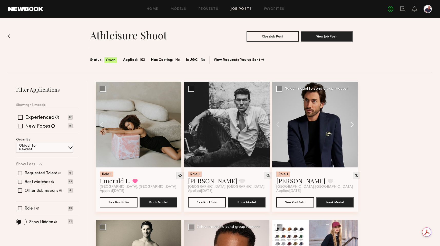
click at [353, 124] on button at bounding box center [349, 125] width 16 height 86
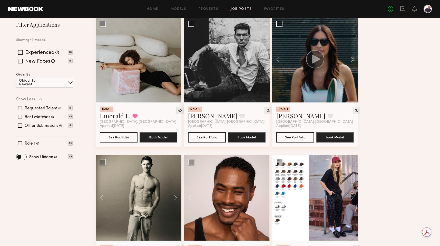
scroll to position [52, 0]
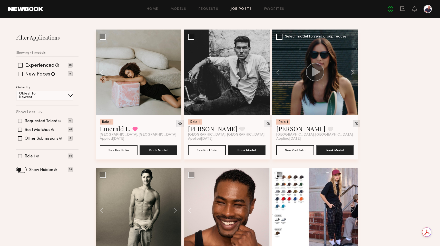
click at [354, 123] on img at bounding box center [356, 123] width 4 height 4
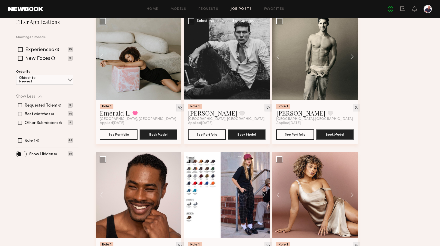
scroll to position [32, 0]
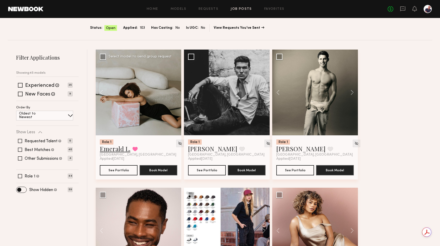
click at [120, 151] on link "Emerald L." at bounding box center [115, 148] width 31 height 8
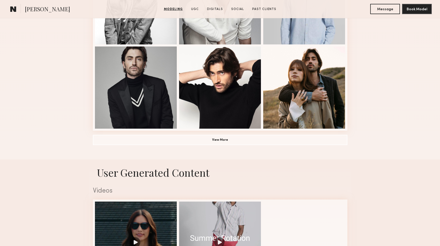
scroll to position [372, 0]
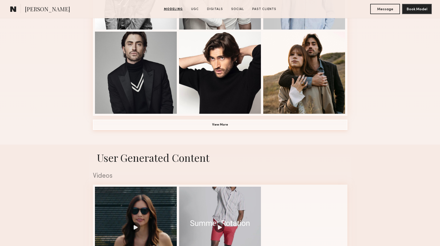
click at [184, 122] on button "View More" at bounding box center [220, 125] width 254 height 10
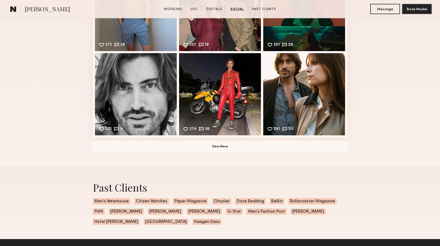
scroll to position [1282, 0]
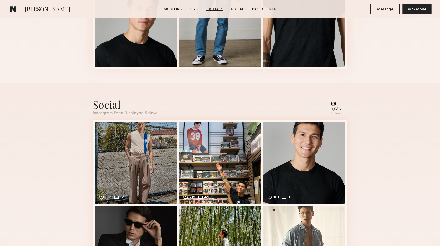
scroll to position [898, 0]
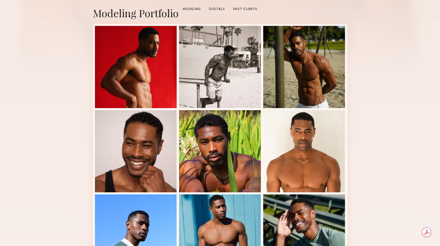
scroll to position [272, 0]
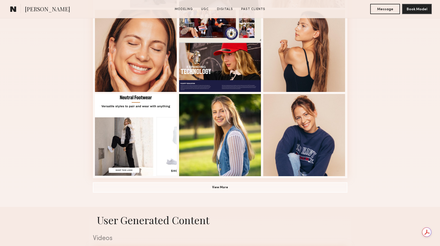
scroll to position [317, 0]
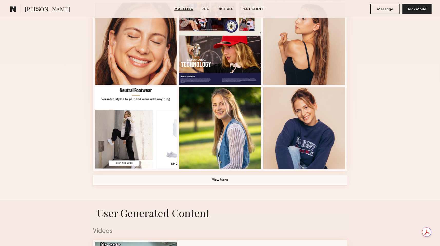
click at [138, 178] on button "View More" at bounding box center [220, 180] width 254 height 10
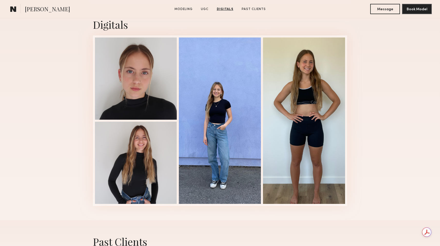
scroll to position [983, 0]
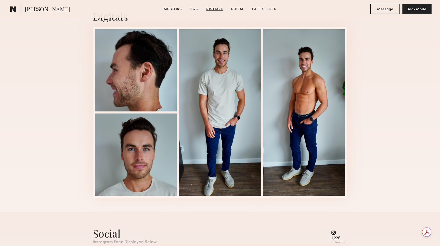
scroll to position [669, 0]
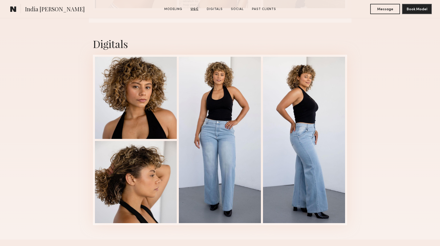
scroll to position [1050, 0]
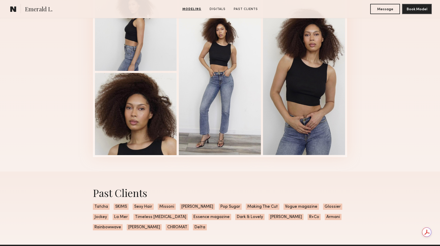
scroll to position [561, 0]
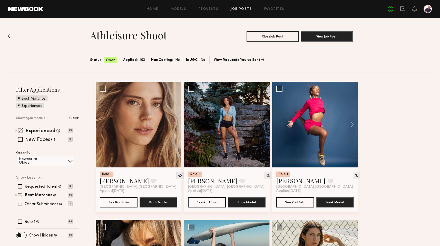
click at [19, 131] on span at bounding box center [20, 130] width 5 height 5
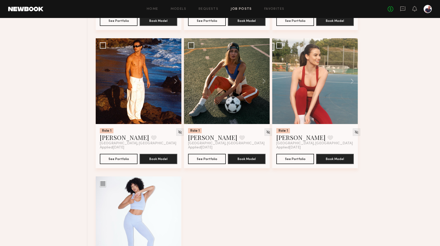
scroll to position [1777, 0]
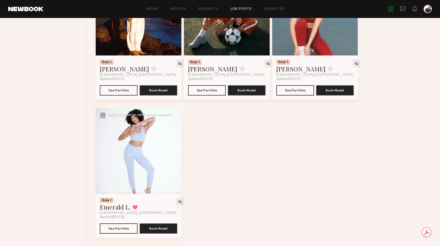
click at [175, 150] on button at bounding box center [173, 151] width 16 height 86
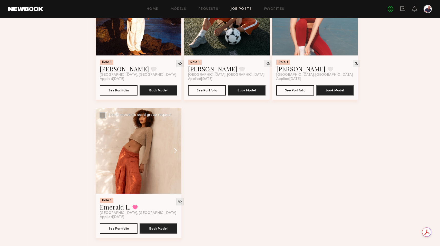
click at [175, 150] on button at bounding box center [173, 151] width 16 height 86
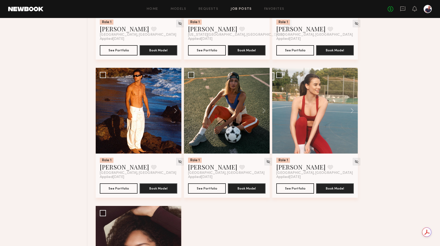
scroll to position [1646, 0]
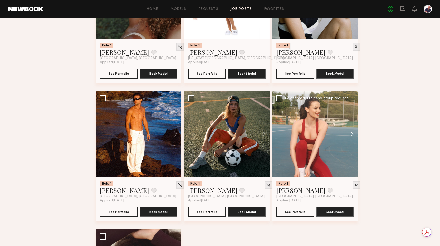
click at [353, 140] on button at bounding box center [349, 134] width 16 height 86
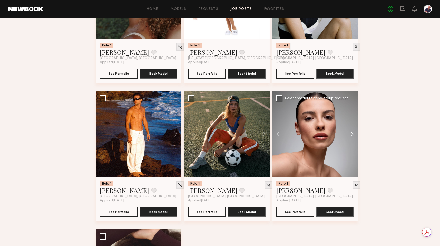
click at [353, 140] on button at bounding box center [349, 134] width 16 height 86
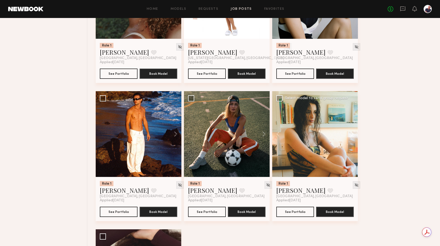
click at [353, 140] on button at bounding box center [349, 134] width 16 height 86
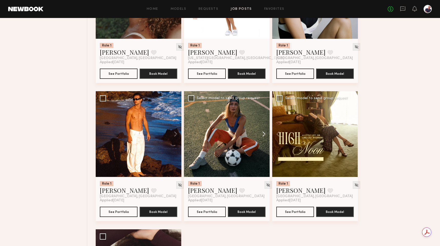
click at [263, 141] on button at bounding box center [261, 134] width 16 height 86
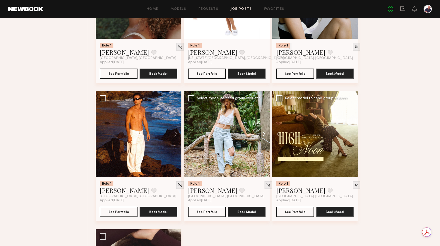
click at [263, 141] on button at bounding box center [261, 134] width 16 height 86
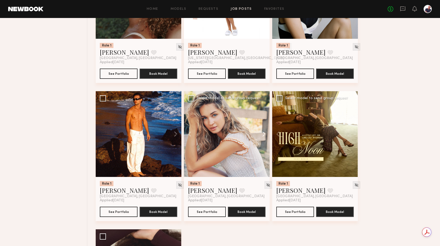
click at [263, 141] on button at bounding box center [261, 134] width 16 height 86
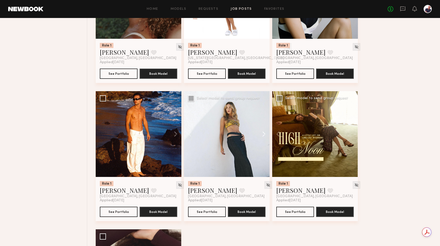
click at [263, 141] on button at bounding box center [261, 134] width 16 height 86
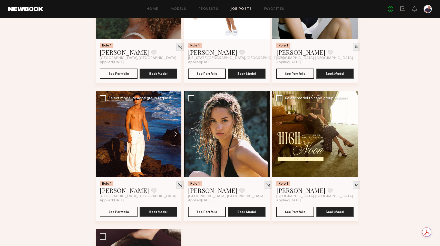
click at [177, 144] on button at bounding box center [173, 134] width 16 height 86
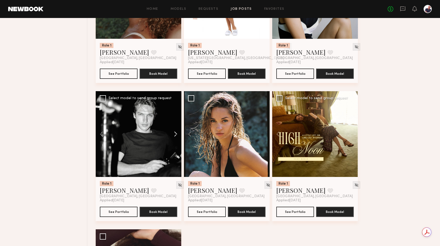
click at [177, 144] on button at bounding box center [173, 134] width 16 height 86
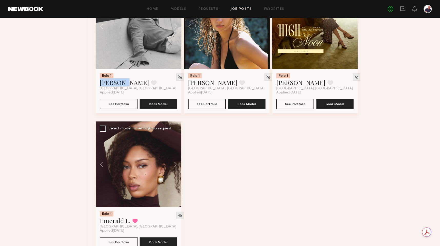
scroll to position [1768, 0]
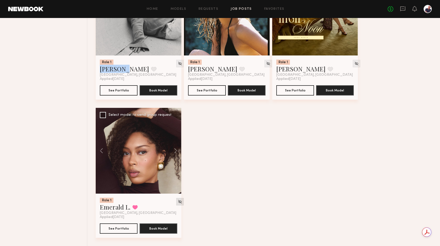
click at [178, 204] on img at bounding box center [180, 201] width 4 height 4
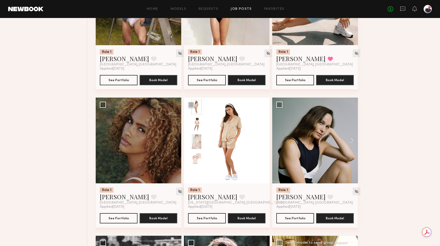
scroll to position [1493, 0]
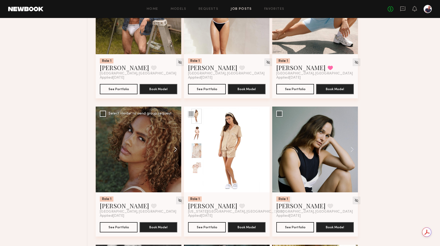
click at [176, 157] on button at bounding box center [173, 149] width 16 height 86
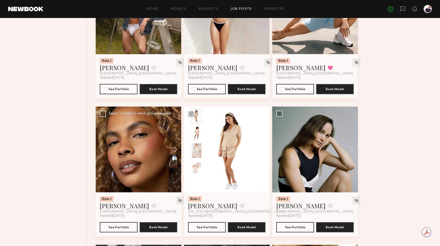
click at [176, 157] on button at bounding box center [173, 149] width 16 height 86
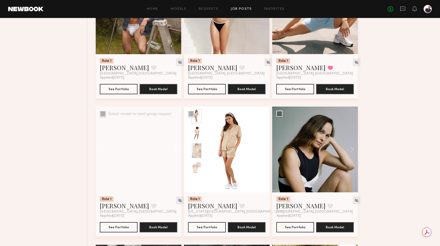
click at [176, 157] on button at bounding box center [173, 149] width 16 height 86
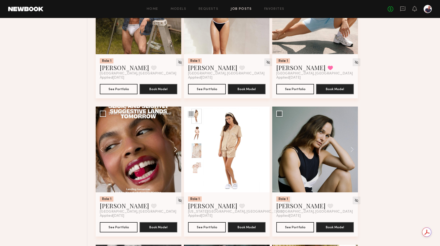
click at [176, 157] on button at bounding box center [173, 149] width 16 height 86
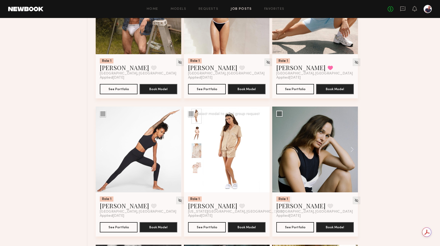
click at [265, 155] on button at bounding box center [261, 149] width 16 height 86
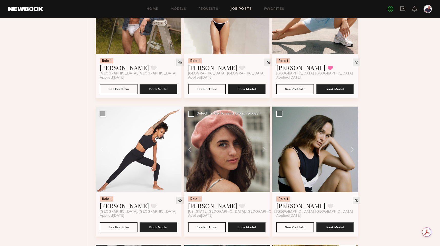
click at [265, 155] on button at bounding box center [261, 149] width 16 height 86
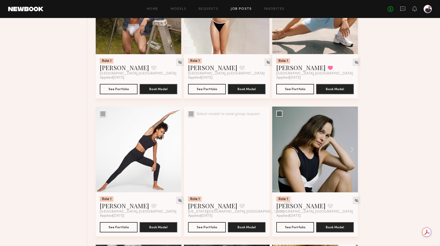
click at [285, 202] on img at bounding box center [287, 200] width 4 height 4
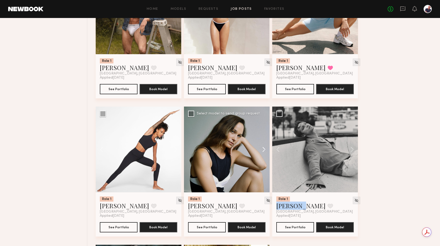
click at [351, 157] on button at bounding box center [349, 149] width 16 height 86
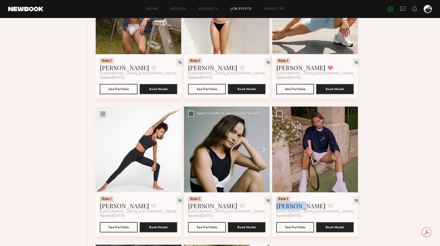
click at [262, 158] on button at bounding box center [261, 149] width 16 height 86
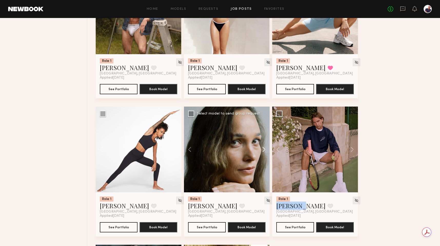
click at [262, 158] on button at bounding box center [261, 149] width 16 height 86
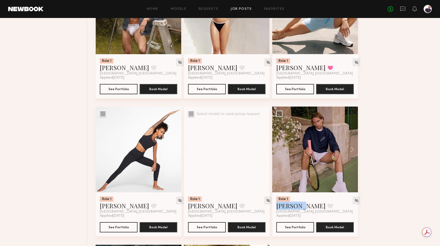
click at [262, 158] on button at bounding box center [261, 149] width 16 height 86
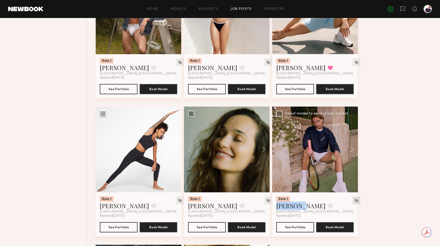
click at [354, 202] on img at bounding box center [356, 200] width 4 height 4
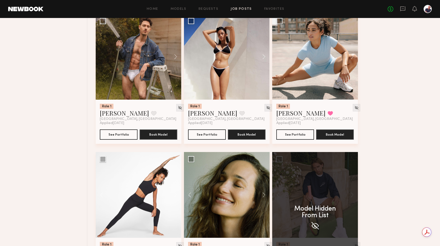
scroll to position [1373, 0]
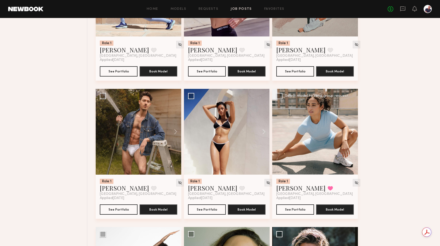
click at [351, 138] on button at bounding box center [349, 132] width 16 height 86
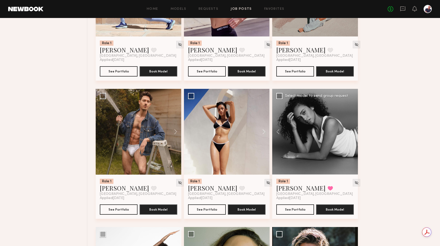
click at [351, 138] on button at bounding box center [349, 132] width 16 height 86
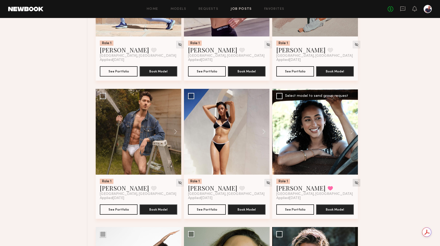
click at [354, 185] on img at bounding box center [356, 182] width 4 height 4
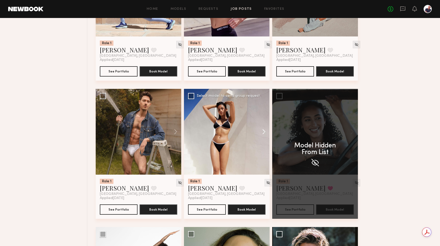
click at [264, 137] on button at bounding box center [261, 132] width 16 height 86
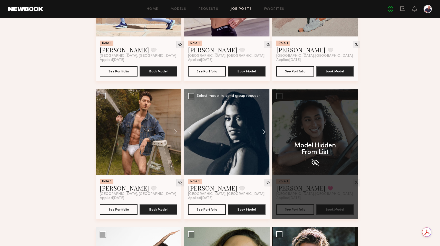
click at [264, 137] on button at bounding box center [261, 132] width 16 height 86
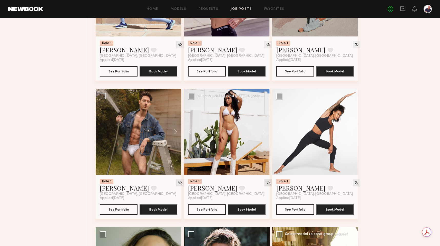
click at [266, 185] on img at bounding box center [268, 182] width 4 height 4
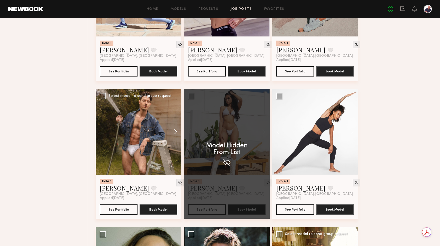
click at [174, 136] on button at bounding box center [173, 132] width 16 height 86
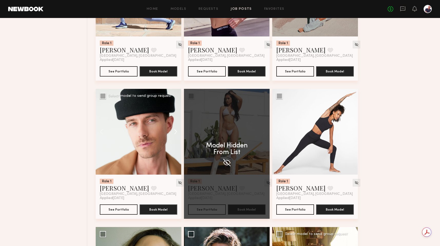
click at [174, 136] on button at bounding box center [173, 132] width 16 height 86
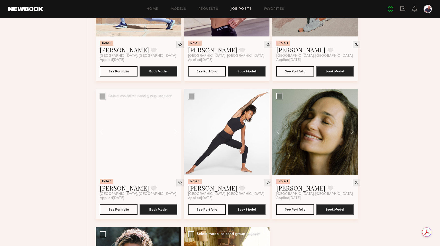
click at [174, 136] on button at bounding box center [173, 132] width 16 height 86
click at [174, 136] on div at bounding box center [139, 132] width 86 height 86
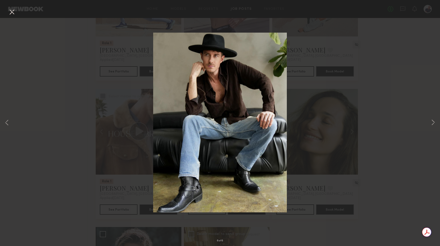
click at [9, 11] on button at bounding box center [12, 12] width 8 height 9
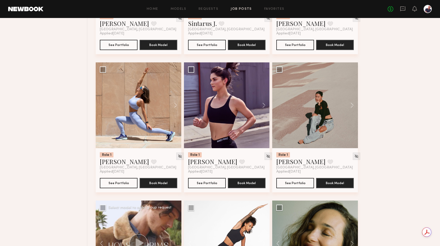
scroll to position [1247, 0]
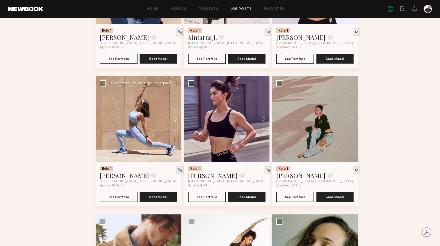
click at [176, 125] on button at bounding box center [173, 119] width 16 height 86
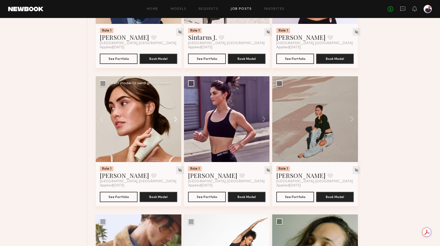
click at [176, 125] on button at bounding box center [173, 119] width 16 height 86
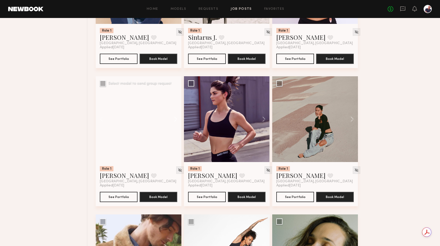
click at [176, 125] on button at bounding box center [173, 119] width 16 height 86
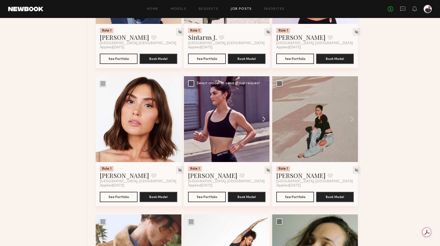
click at [263, 125] on button at bounding box center [261, 119] width 16 height 86
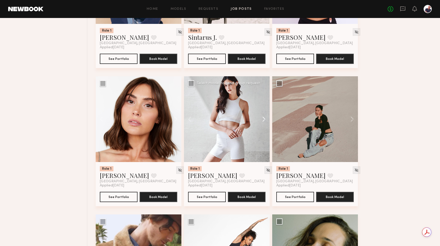
click at [263, 125] on button at bounding box center [261, 119] width 16 height 86
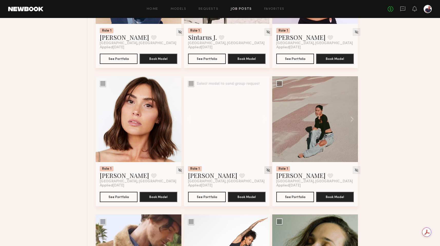
click at [266, 172] on img at bounding box center [268, 170] width 4 height 4
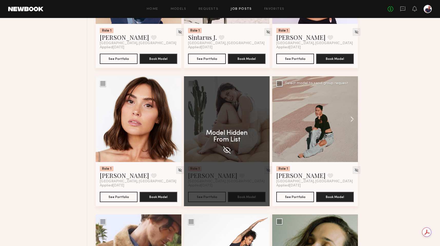
click at [351, 123] on button at bounding box center [349, 119] width 16 height 86
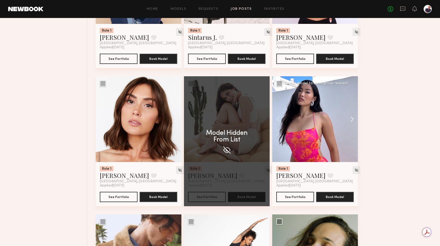
click at [351, 123] on button at bounding box center [349, 119] width 16 height 86
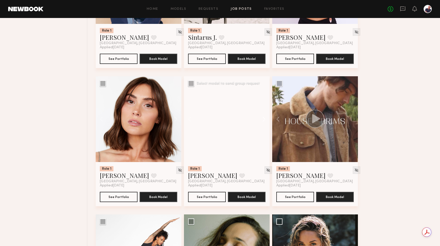
click at [351, 123] on div at bounding box center [315, 119] width 86 height 86
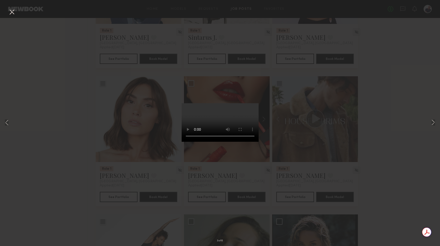
click at [51, 78] on div "3 of 6" at bounding box center [220, 123] width 440 height 246
click at [12, 11] on button at bounding box center [12, 12] width 8 height 9
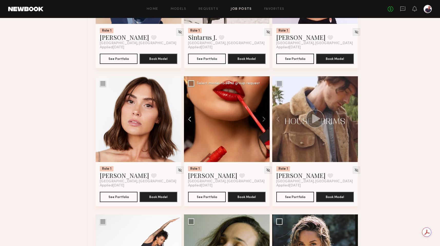
click at [188, 124] on button at bounding box center [192, 119] width 16 height 86
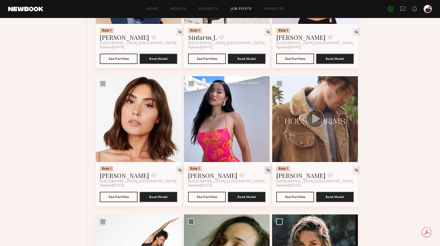
click at [266, 172] on img at bounding box center [268, 170] width 4 height 4
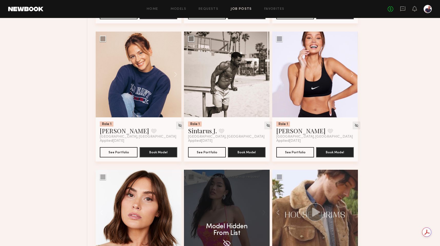
scroll to position [1082, 0]
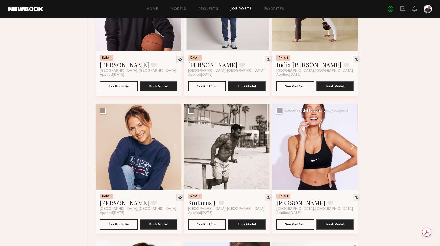
click at [350, 152] on button at bounding box center [349, 147] width 16 height 86
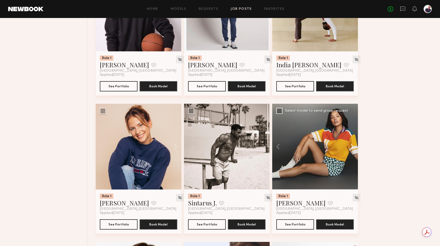
click at [350, 152] on button at bounding box center [349, 147] width 16 height 86
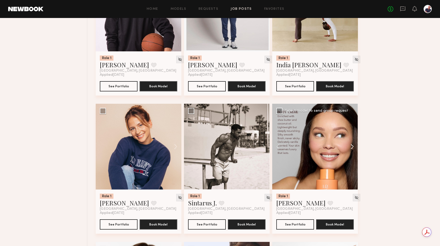
click at [350, 152] on button at bounding box center [349, 147] width 16 height 86
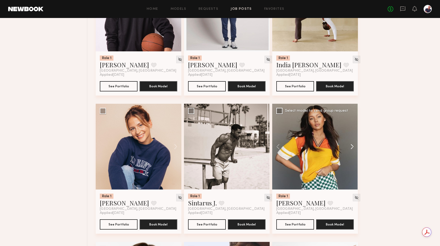
click at [350, 152] on button at bounding box center [349, 147] width 16 height 86
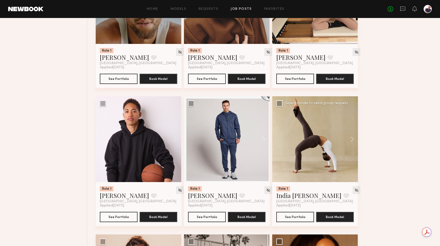
scroll to position [954, 0]
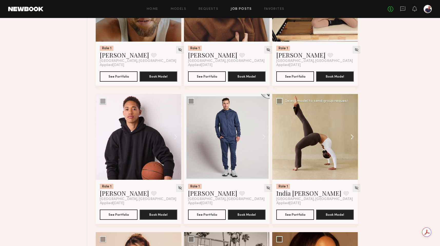
click at [352, 142] on button at bounding box center [349, 137] width 16 height 86
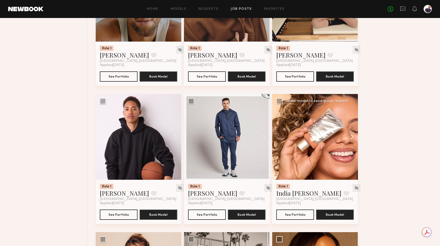
click at [352, 142] on button at bounding box center [349, 137] width 16 height 86
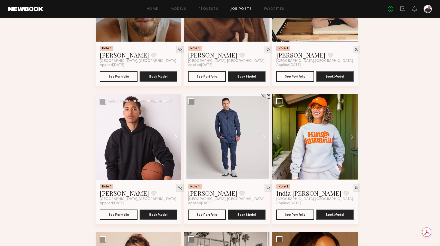
click at [176, 141] on button at bounding box center [173, 137] width 16 height 86
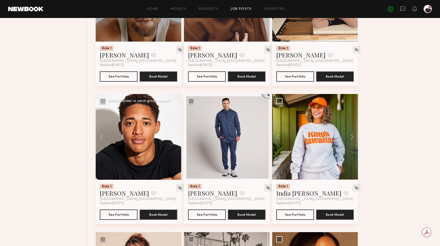
click at [176, 141] on button at bounding box center [173, 137] width 16 height 86
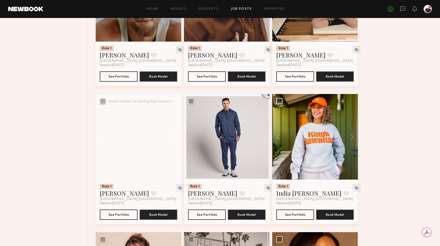
click at [176, 141] on button at bounding box center [173, 137] width 16 height 86
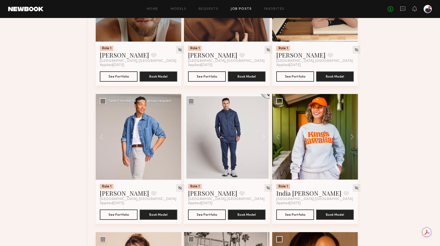
click at [176, 141] on div at bounding box center [139, 137] width 86 height 86
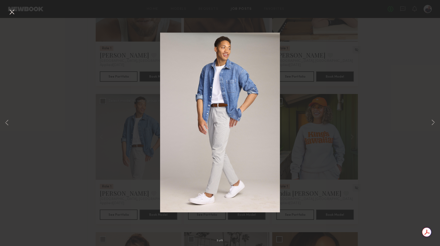
click at [12, 12] on button at bounding box center [12, 12] width 8 height 9
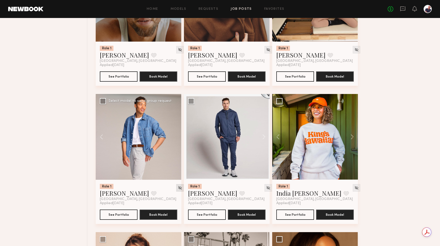
click at [178, 190] on img at bounding box center [180, 187] width 4 height 4
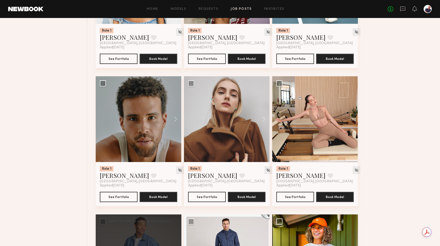
scroll to position [830, 0]
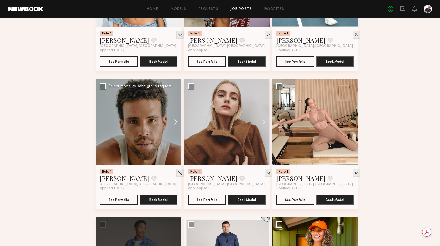
click at [175, 124] on button at bounding box center [173, 122] width 16 height 86
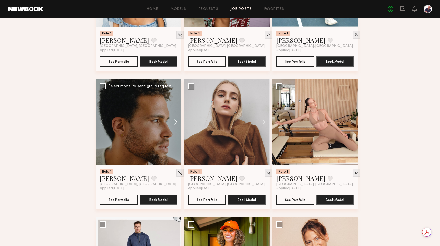
click at [175, 124] on button at bounding box center [173, 122] width 16 height 86
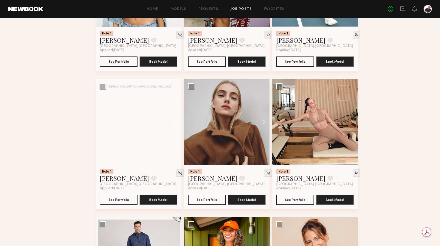
click at [175, 124] on button at bounding box center [173, 122] width 16 height 86
click at [175, 124] on div at bounding box center [139, 122] width 86 height 86
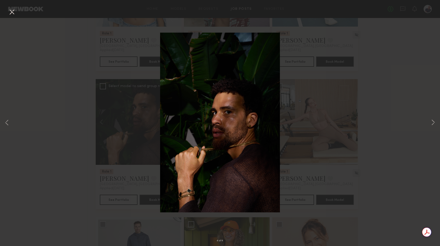
click at [77, 181] on div "4 of 4" at bounding box center [220, 123] width 440 height 246
click at [11, 13] on button at bounding box center [12, 12] width 8 height 9
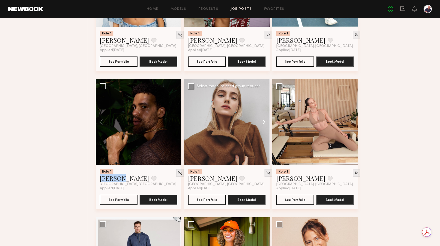
click at [263, 124] on button at bounding box center [261, 122] width 16 height 86
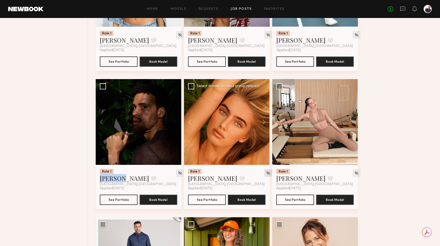
click at [266, 175] on img at bounding box center [268, 173] width 4 height 4
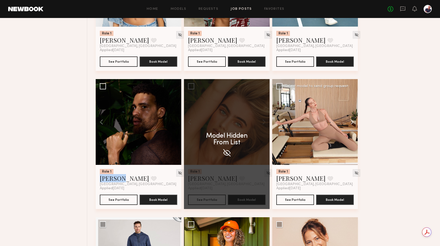
click at [351, 126] on button at bounding box center [349, 122] width 16 height 86
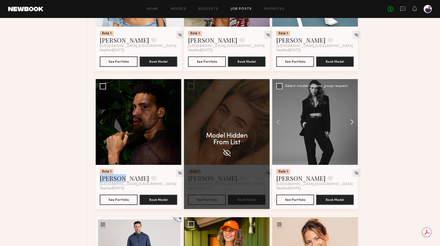
click at [351, 126] on button at bounding box center [349, 122] width 16 height 86
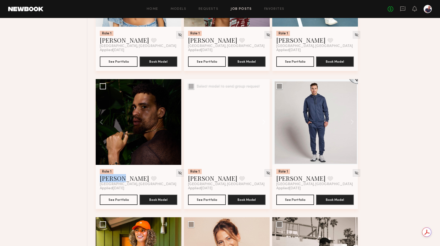
click at [264, 127] on button at bounding box center [261, 122] width 16 height 86
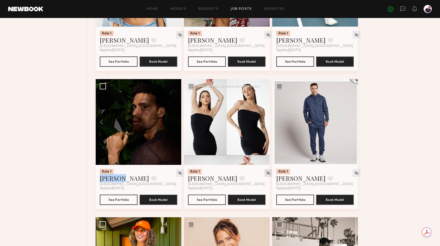
click at [266, 175] on img at bounding box center [268, 173] width 4 height 4
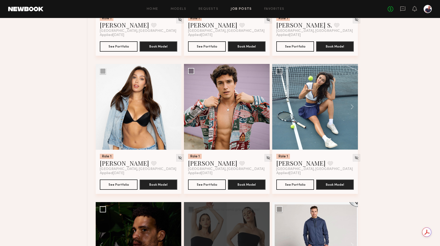
scroll to position [707, 0]
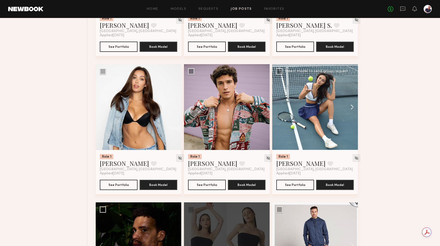
click at [352, 110] on button at bounding box center [349, 107] width 16 height 86
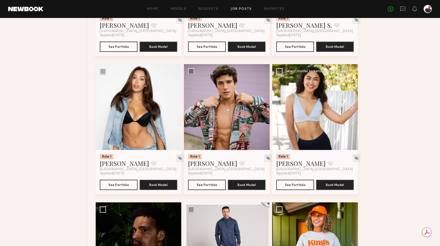
click at [352, 108] on button at bounding box center [349, 107] width 16 height 86
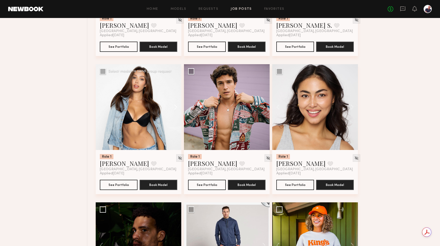
click at [174, 110] on button at bounding box center [173, 107] width 16 height 86
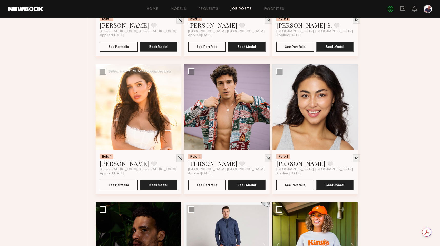
click at [174, 110] on button at bounding box center [173, 107] width 16 height 86
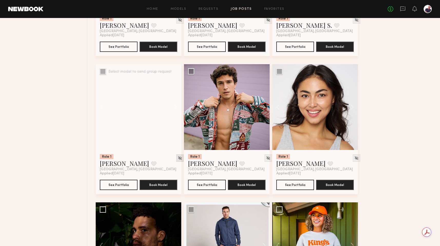
click at [178, 160] on img at bounding box center [180, 158] width 4 height 4
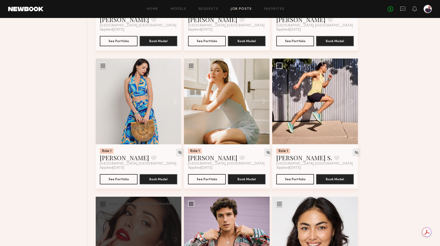
scroll to position [563, 0]
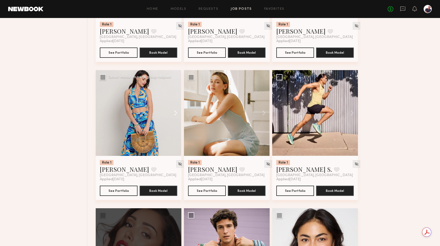
click at [175, 115] on button at bounding box center [173, 113] width 16 height 86
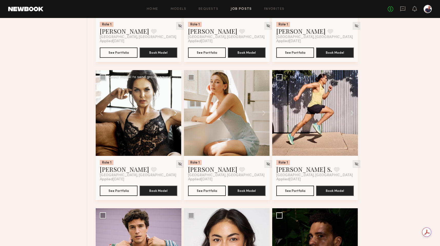
click at [175, 115] on button at bounding box center [173, 113] width 16 height 86
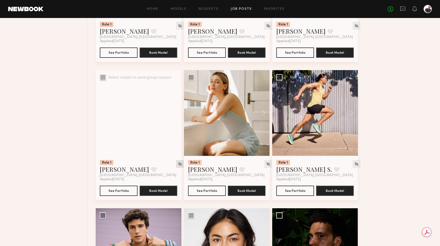
click at [178, 165] on img at bounding box center [180, 164] width 4 height 4
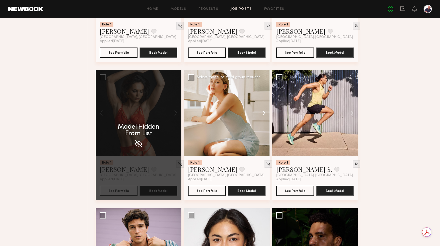
click at [265, 114] on button at bounding box center [261, 113] width 16 height 86
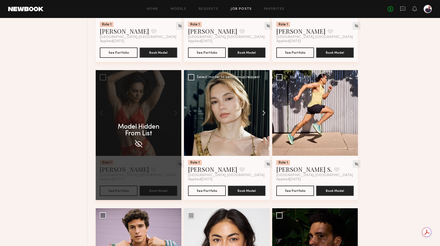
click at [265, 114] on button at bounding box center [261, 113] width 16 height 86
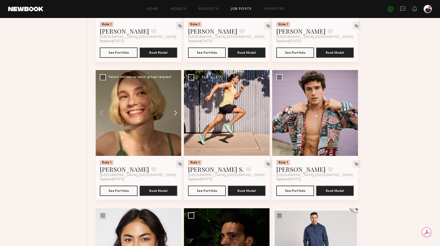
click at [176, 114] on button at bounding box center [173, 113] width 16 height 86
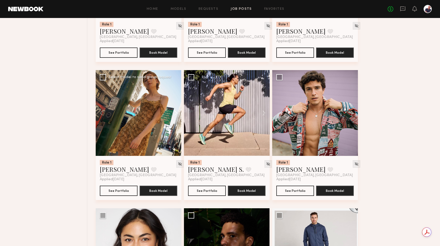
click at [176, 114] on button at bounding box center [173, 113] width 16 height 86
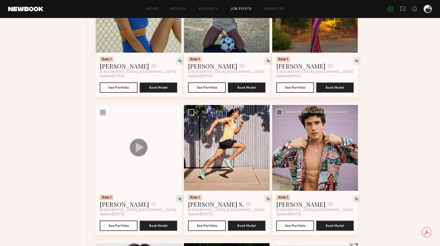
scroll to position [525, 0]
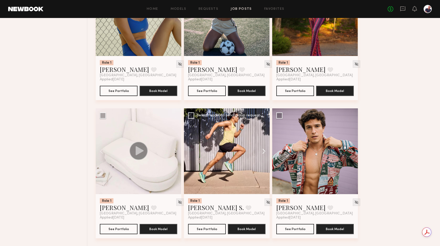
click at [262, 151] on button at bounding box center [261, 151] width 16 height 86
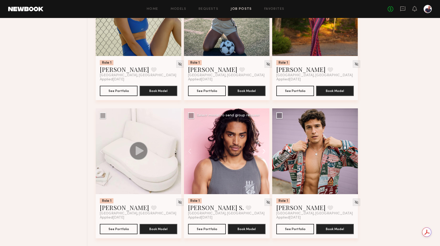
click at [262, 151] on button at bounding box center [261, 151] width 16 height 86
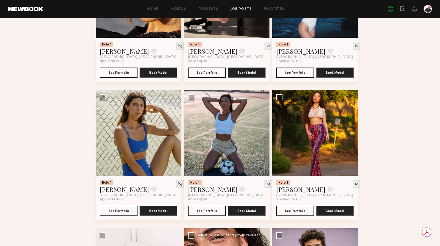
scroll to position [381, 0]
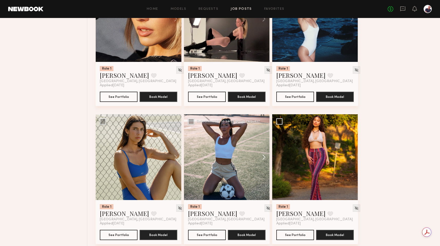
click at [264, 158] on button at bounding box center [261, 157] width 16 height 86
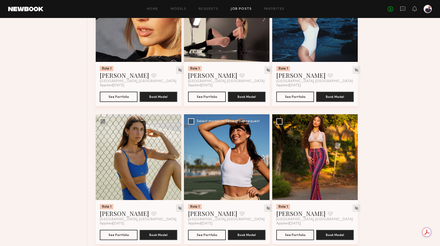
click at [264, 158] on button at bounding box center [261, 157] width 16 height 86
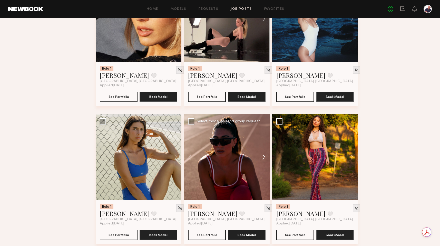
click at [264, 158] on button at bounding box center [261, 157] width 16 height 86
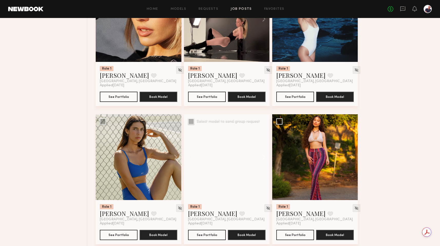
click at [264, 158] on button at bounding box center [261, 157] width 16 height 86
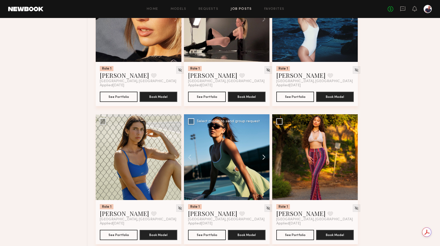
click at [264, 158] on button at bounding box center [261, 157] width 16 height 86
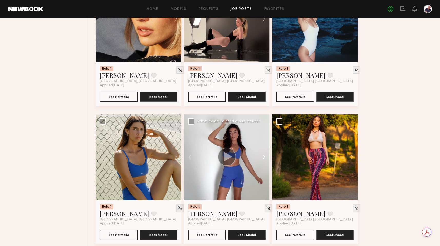
click at [264, 158] on button at bounding box center [261, 157] width 16 height 86
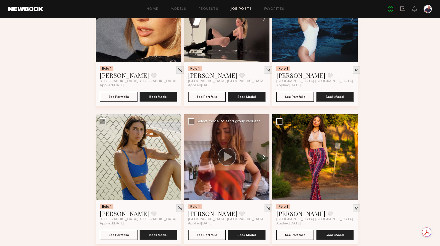
click at [264, 158] on button at bounding box center [261, 157] width 16 height 86
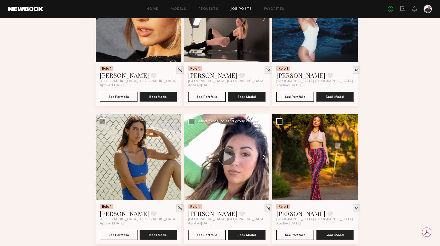
click at [264, 158] on button at bounding box center [261, 157] width 16 height 86
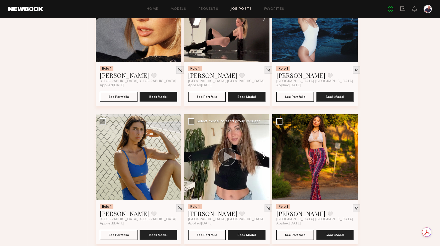
click at [264, 158] on button at bounding box center [261, 157] width 16 height 86
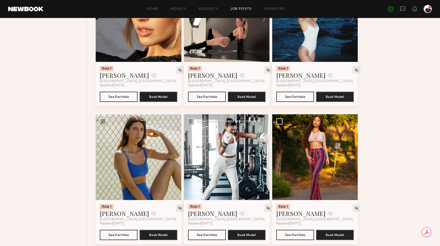
click at [264, 158] on button at bounding box center [261, 157] width 16 height 86
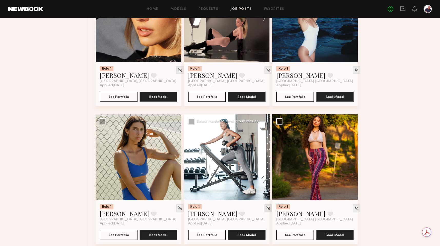
click at [266, 210] on img at bounding box center [268, 208] width 4 height 4
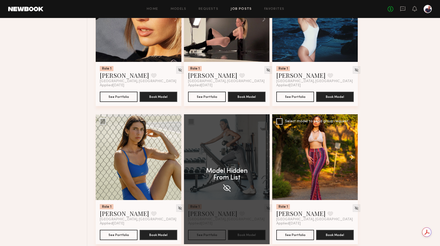
click at [350, 157] on button at bounding box center [349, 157] width 16 height 86
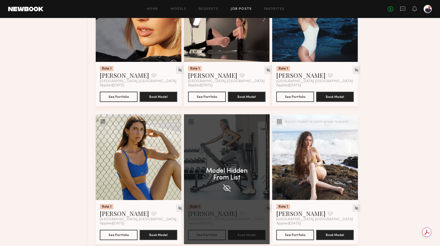
click at [350, 157] on button at bounding box center [349, 157] width 16 height 86
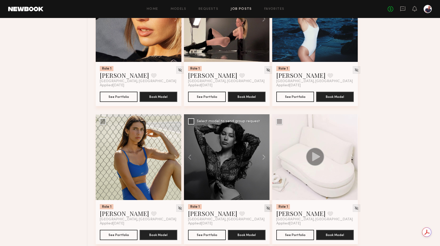
click at [266, 210] on img at bounding box center [268, 208] width 4 height 4
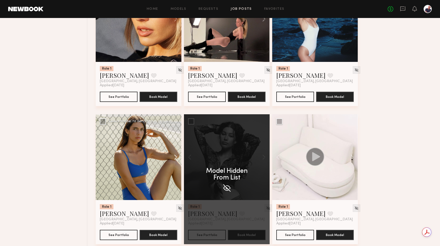
click at [176, 159] on button at bounding box center [173, 157] width 16 height 86
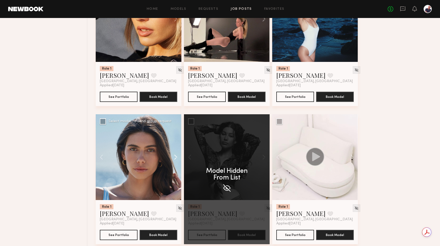
click at [176, 159] on button at bounding box center [173, 157] width 16 height 86
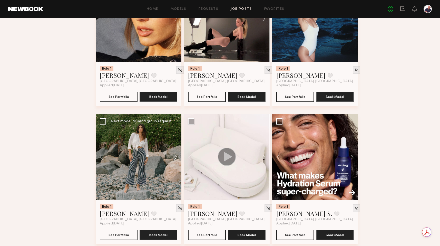
click at [176, 159] on button at bounding box center [173, 157] width 16 height 86
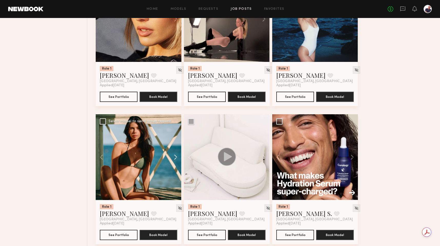
click at [176, 159] on button at bounding box center [173, 157] width 16 height 86
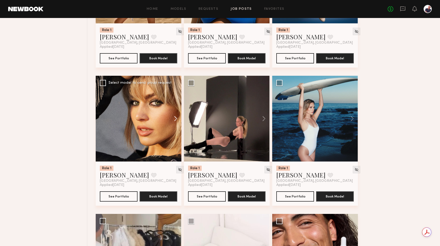
scroll to position [278, 0]
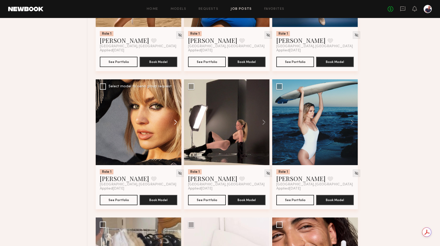
click at [173, 121] on button at bounding box center [173, 122] width 16 height 86
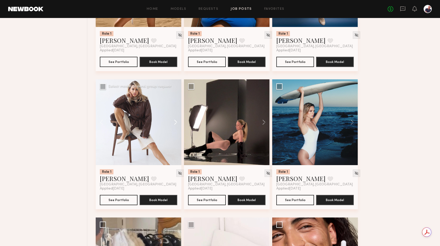
click at [173, 121] on button at bounding box center [173, 122] width 16 height 86
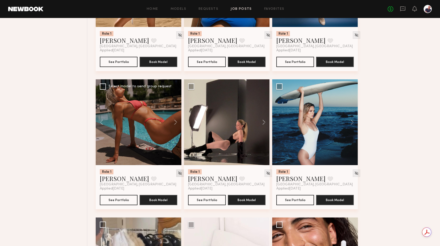
click at [178, 173] on img at bounding box center [180, 173] width 4 height 4
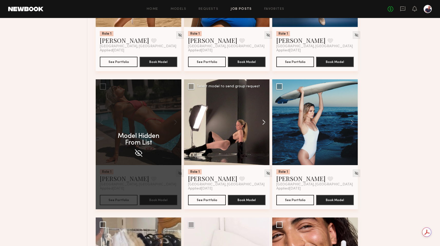
click at [263, 121] on button at bounding box center [261, 122] width 16 height 86
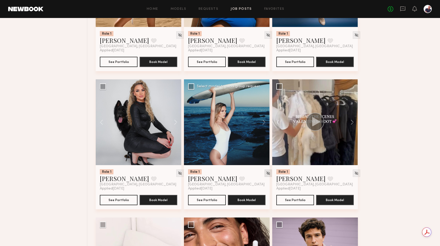
click at [266, 174] on img at bounding box center [268, 173] width 4 height 4
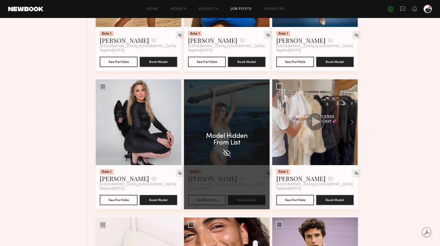
click at [262, 175] on div "Model Hidden From List" at bounding box center [227, 144] width 86 height 130
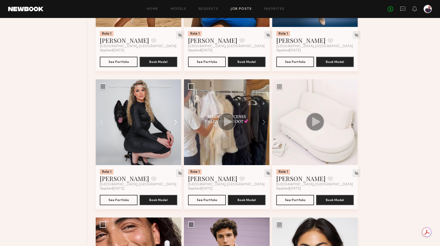
click at [175, 123] on button at bounding box center [173, 122] width 16 height 86
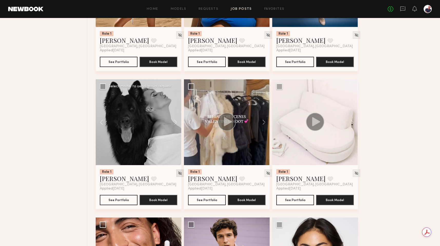
click at [178, 174] on img at bounding box center [180, 173] width 4 height 4
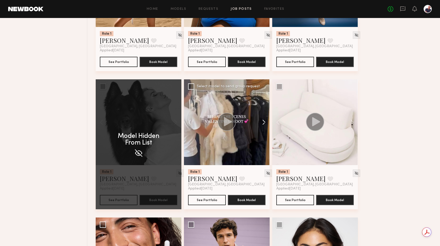
click at [265, 124] on button at bounding box center [261, 122] width 16 height 86
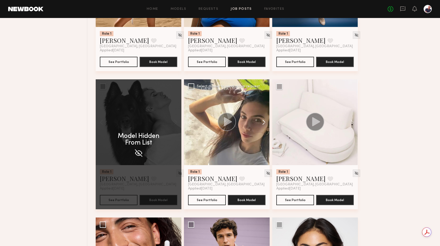
click at [265, 124] on button at bounding box center [261, 122] width 16 height 86
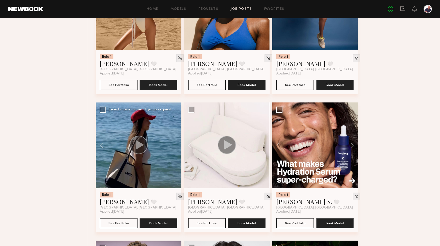
scroll to position [254, 0]
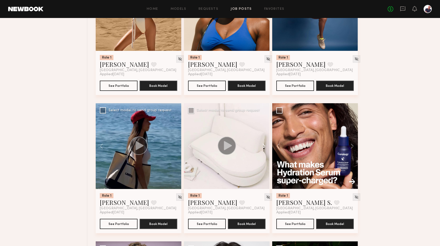
click at [265, 150] on button at bounding box center [261, 146] width 16 height 86
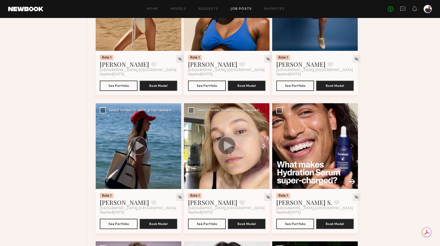
click at [265, 150] on button at bounding box center [261, 146] width 16 height 86
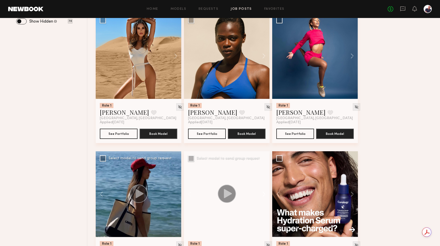
scroll to position [121, 0]
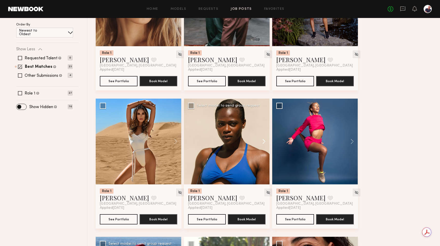
click at [263, 140] on button at bounding box center [261, 141] width 16 height 86
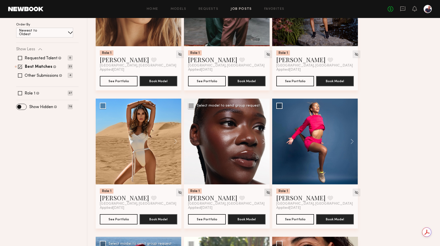
click at [266, 194] on img at bounding box center [268, 192] width 4 height 4
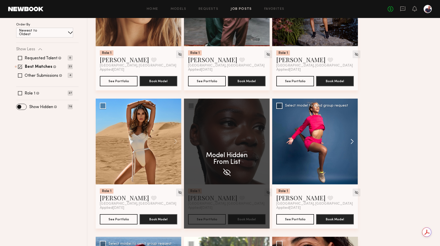
click at [353, 140] on button at bounding box center [349, 141] width 16 height 86
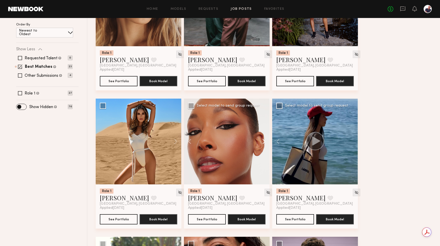
click at [265, 140] on button at bounding box center [261, 141] width 16 height 86
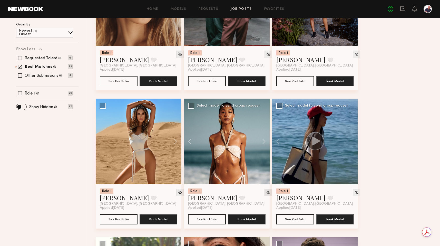
click at [266, 192] on img at bounding box center [268, 192] width 4 height 4
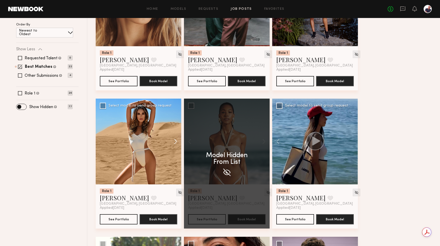
click at [174, 140] on button at bounding box center [173, 141] width 16 height 86
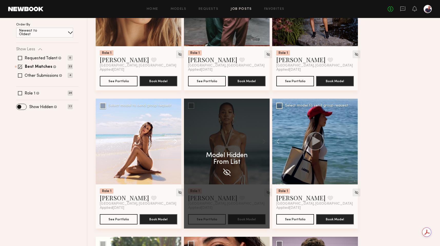
click at [174, 140] on button at bounding box center [173, 141] width 16 height 86
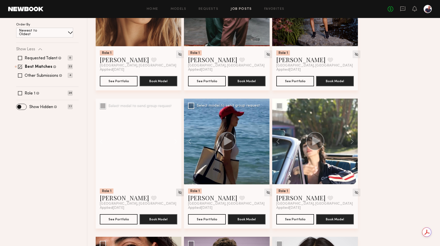
click at [178, 192] on img at bounding box center [180, 192] width 4 height 4
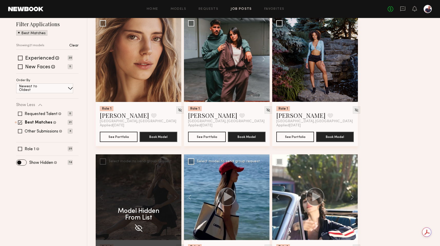
scroll to position [3, 0]
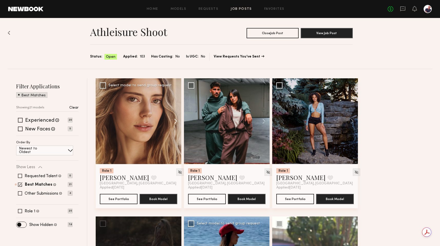
click at [175, 120] on button at bounding box center [173, 121] width 16 height 86
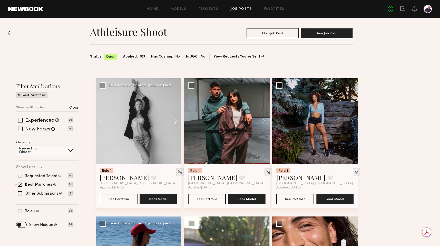
click at [175, 120] on button at bounding box center [173, 121] width 16 height 86
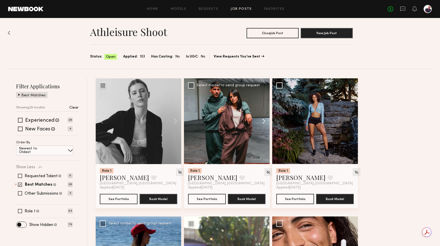
click at [265, 120] on button at bounding box center [261, 121] width 16 height 86
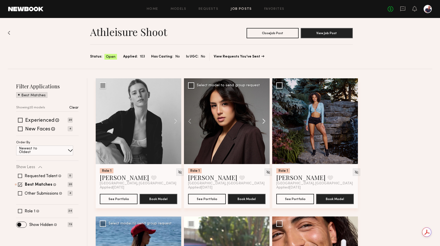
click at [265, 120] on button at bounding box center [261, 121] width 16 height 86
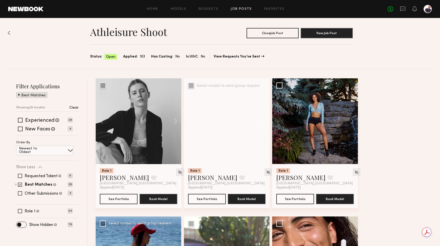
click at [265, 120] on button at bounding box center [261, 121] width 16 height 86
click at [266, 172] on img at bounding box center [268, 172] width 4 height 4
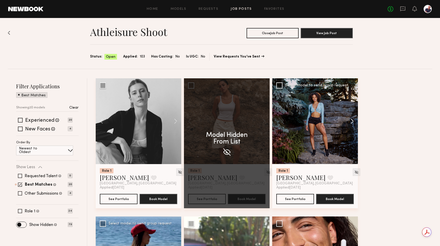
click at [350, 122] on button at bounding box center [349, 121] width 16 height 86
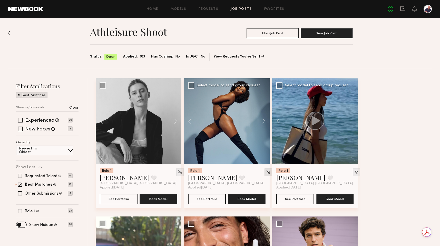
click at [266, 172] on img at bounding box center [268, 172] width 4 height 4
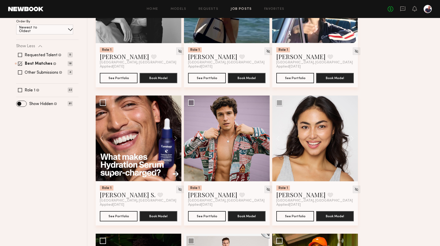
scroll to position [0, 0]
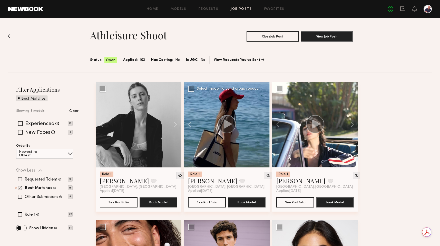
click at [19, 187] on span at bounding box center [20, 187] width 4 height 4
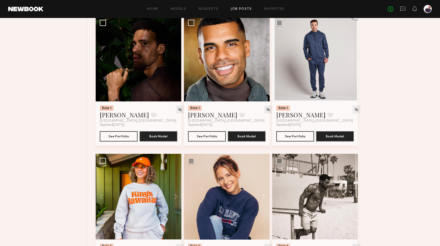
scroll to position [314, 0]
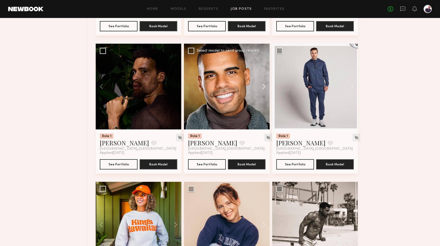
click at [262, 87] on button at bounding box center [261, 87] width 16 height 86
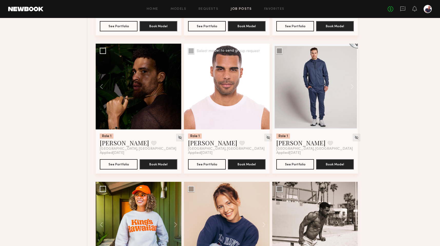
click at [262, 87] on button at bounding box center [261, 87] width 16 height 86
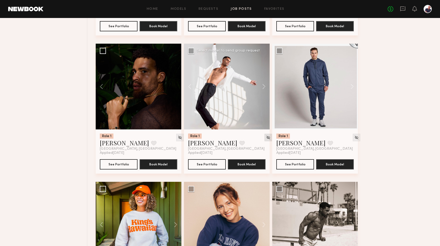
click at [266, 138] on img at bounding box center [268, 137] width 4 height 4
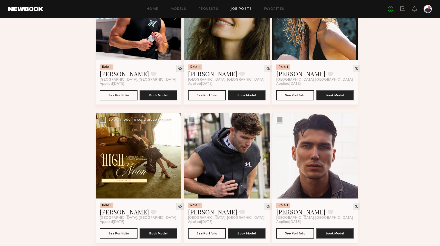
scroll to position [806, 0]
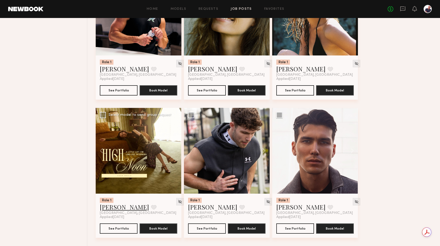
click at [115, 207] on link "Emma H." at bounding box center [124, 207] width 49 height 8
click at [198, 208] on link "Dylan W." at bounding box center [212, 207] width 49 height 8
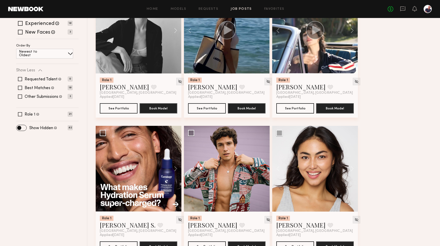
scroll to position [0, 0]
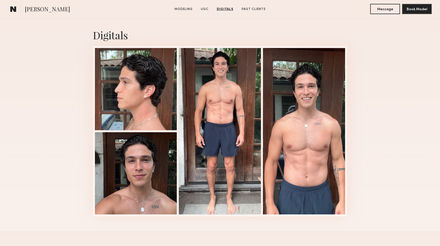
scroll to position [737, 0]
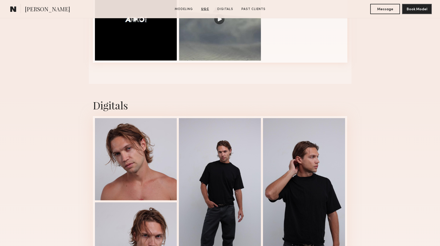
scroll to position [658, 0]
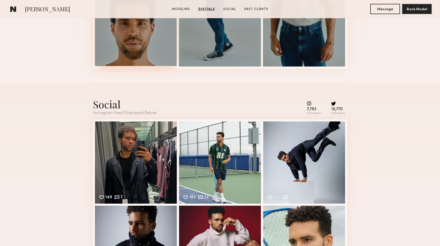
scroll to position [758, 0]
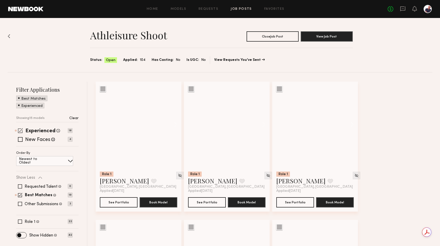
click at [19, 131] on span at bounding box center [20, 130] width 5 height 5
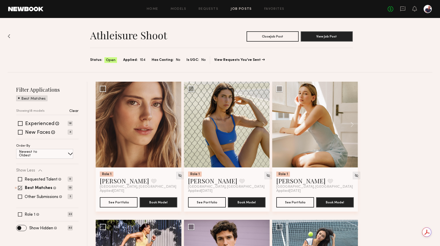
click at [18, 98] on span at bounding box center [19, 97] width 2 height 5
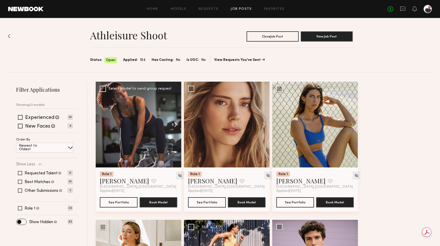
click at [175, 123] on button at bounding box center [173, 125] width 16 height 86
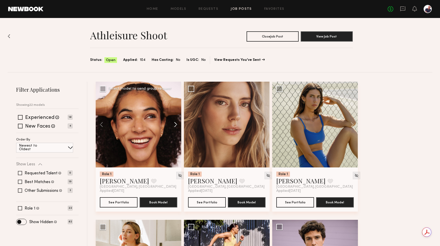
click at [175, 123] on button at bounding box center [173, 125] width 16 height 86
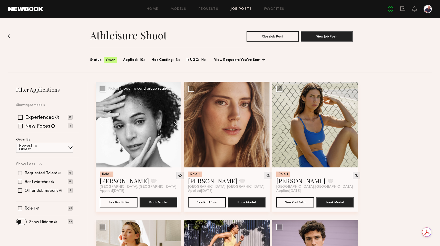
click at [175, 123] on button at bounding box center [173, 125] width 16 height 86
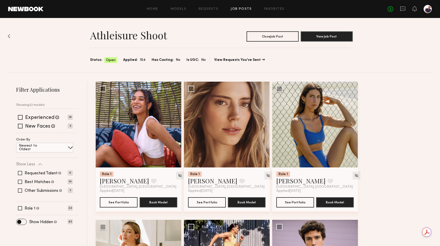
click at [175, 123] on div at bounding box center [139, 125] width 86 height 86
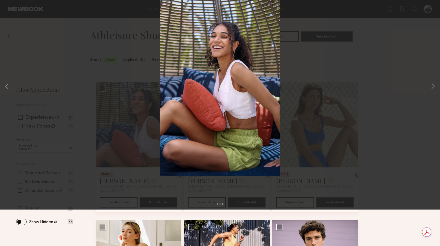
click at [11, 13] on button at bounding box center [12, 12] width 8 height 9
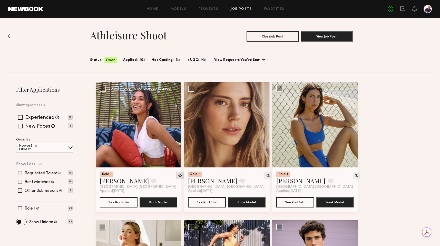
click at [178, 174] on img at bounding box center [180, 175] width 4 height 4
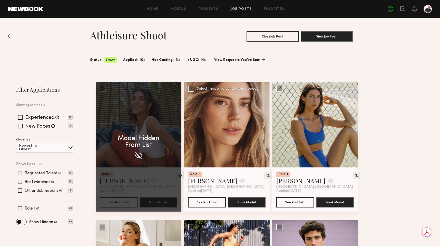
click at [264, 125] on button at bounding box center [261, 125] width 16 height 86
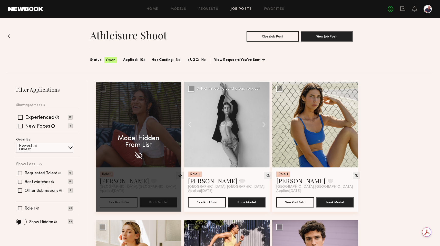
click at [264, 125] on button at bounding box center [261, 125] width 16 height 86
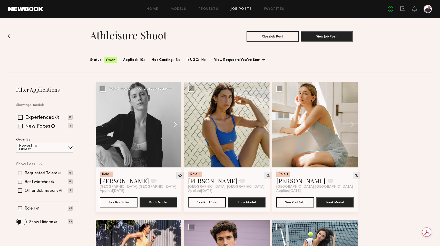
click at [264, 125] on button at bounding box center [261, 125] width 16 height 86
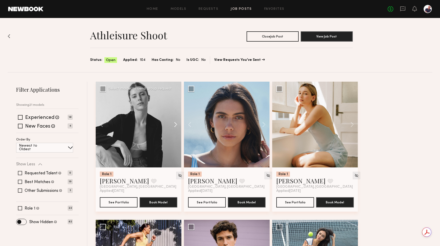
click at [264, 125] on button at bounding box center [261, 125] width 16 height 86
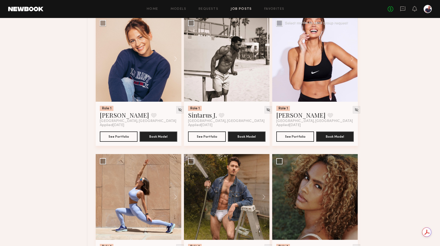
scroll to position [405, 0]
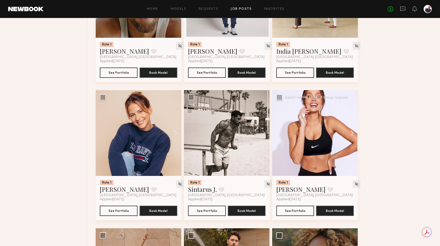
click at [353, 134] on button at bounding box center [349, 133] width 16 height 86
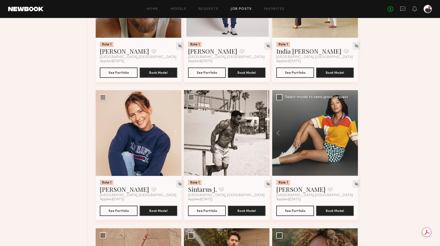
click at [353, 134] on button at bounding box center [349, 133] width 16 height 86
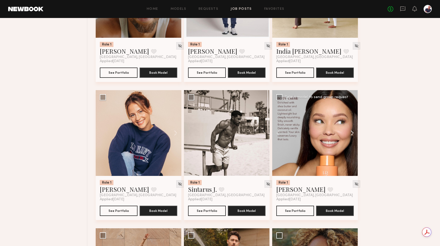
click at [353, 134] on button at bounding box center [349, 133] width 16 height 86
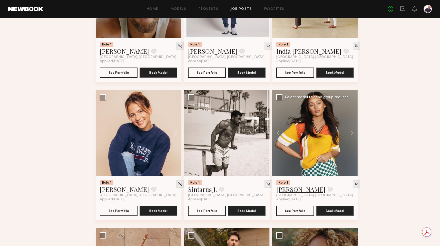
click at [283, 192] on link "Tyrie R." at bounding box center [300, 189] width 49 height 8
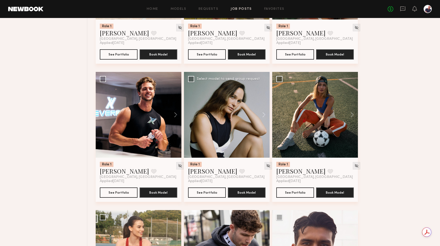
scroll to position [727, 0]
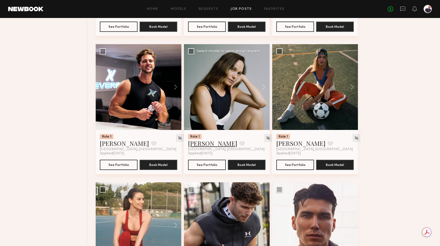
click at [205, 147] on link "Tatiane S." at bounding box center [212, 143] width 49 height 8
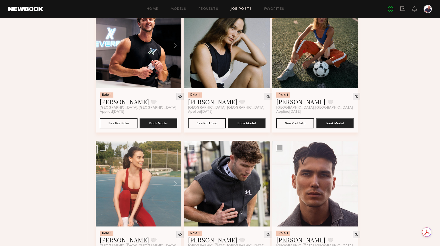
scroll to position [776, 0]
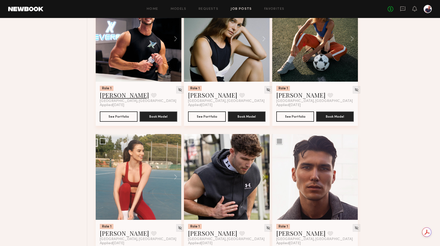
click at [108, 99] on link "[PERSON_NAME]" at bounding box center [124, 95] width 49 height 8
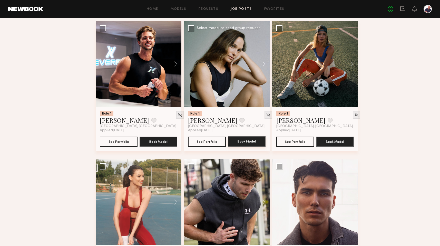
scroll to position [759, 0]
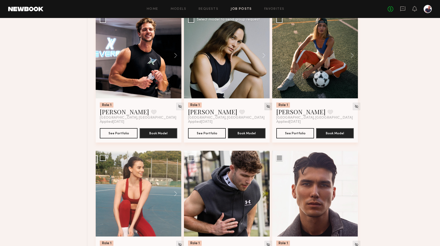
click at [266, 108] on img at bounding box center [268, 106] width 4 height 4
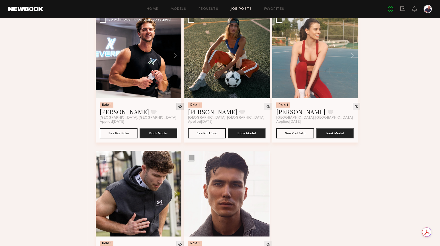
click at [178, 108] on img at bounding box center [180, 106] width 4 height 4
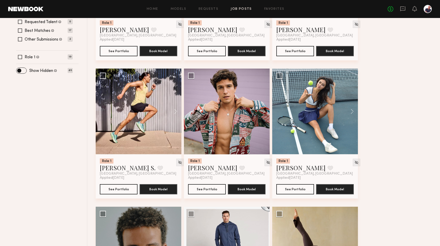
scroll to position [0, 0]
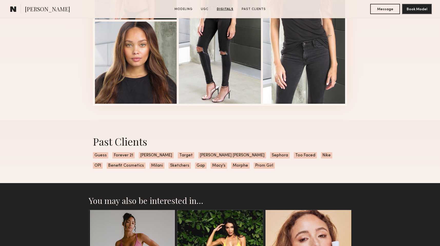
scroll to position [867, 0]
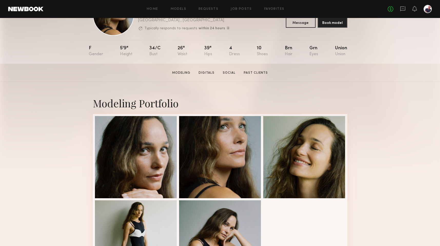
scroll to position [45, 0]
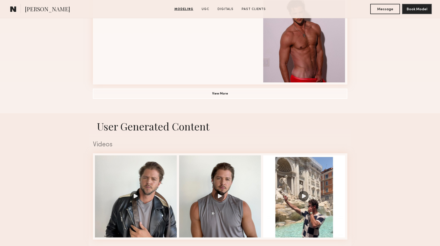
scroll to position [399, 0]
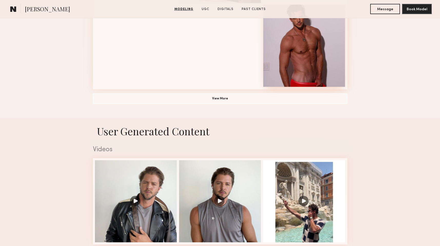
click at [316, 67] on div at bounding box center [304, 46] width 82 height 82
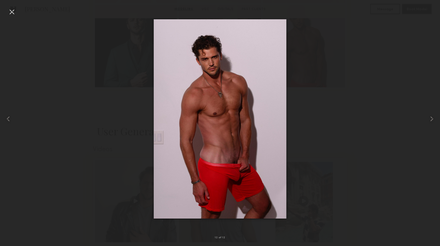
click at [350, 118] on div at bounding box center [220, 118] width 440 height 221
click at [361, 107] on div at bounding box center [220, 118] width 440 height 221
click at [9, 13] on div at bounding box center [12, 12] width 8 height 8
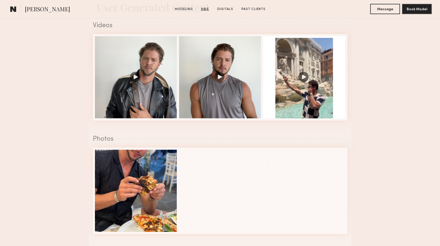
scroll to position [529, 0]
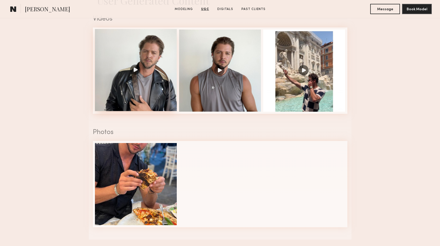
click at [152, 103] on div at bounding box center [136, 70] width 82 height 82
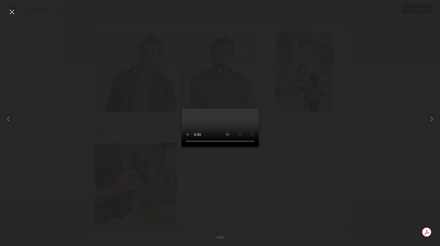
click at [36, 180] on div at bounding box center [220, 118] width 440 height 221
click at [14, 11] on div at bounding box center [12, 12] width 8 height 8
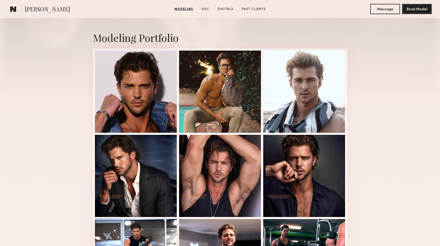
scroll to position [0, 0]
